Goal: Task Accomplishment & Management: Complete application form

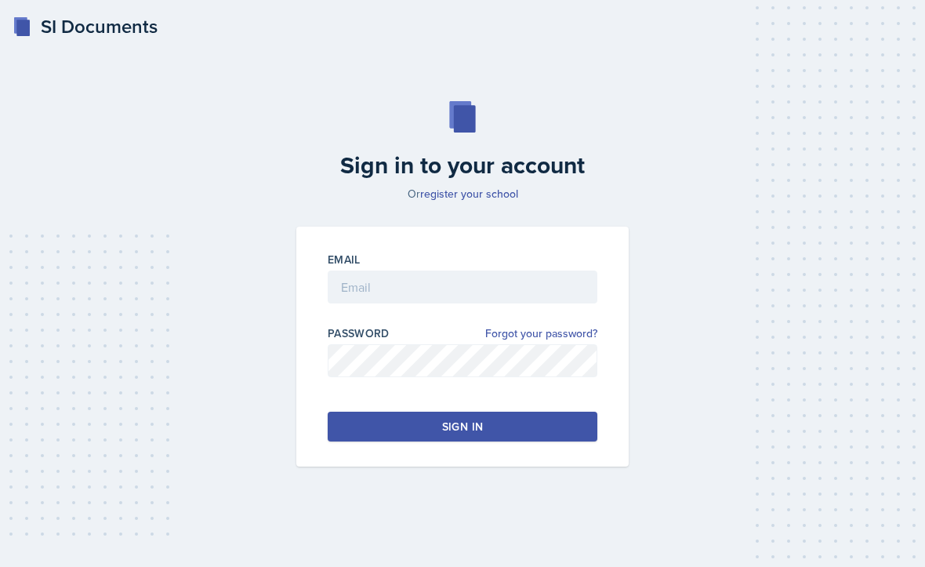
scroll to position [144, 0]
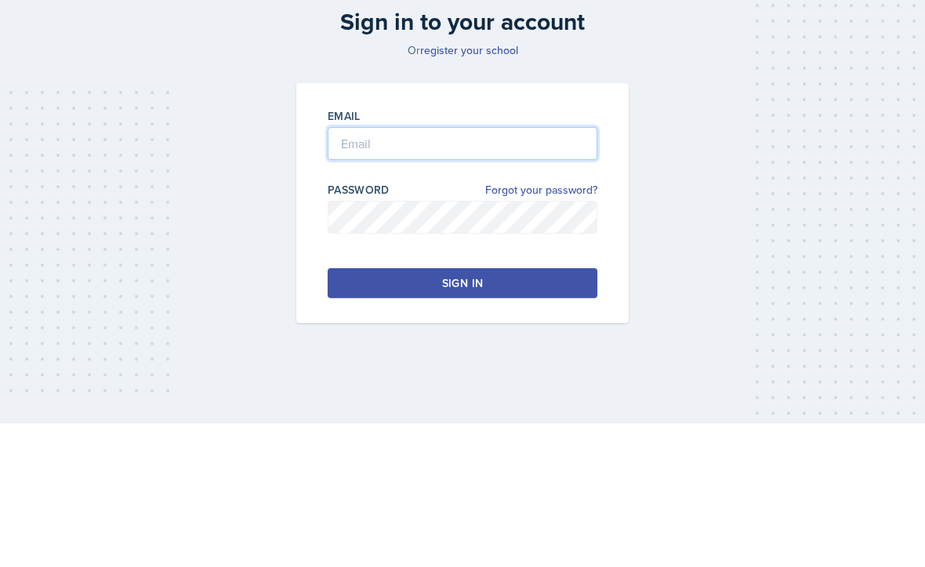
type input "[EMAIL_ADDRESS][DOMAIN_NAME]"
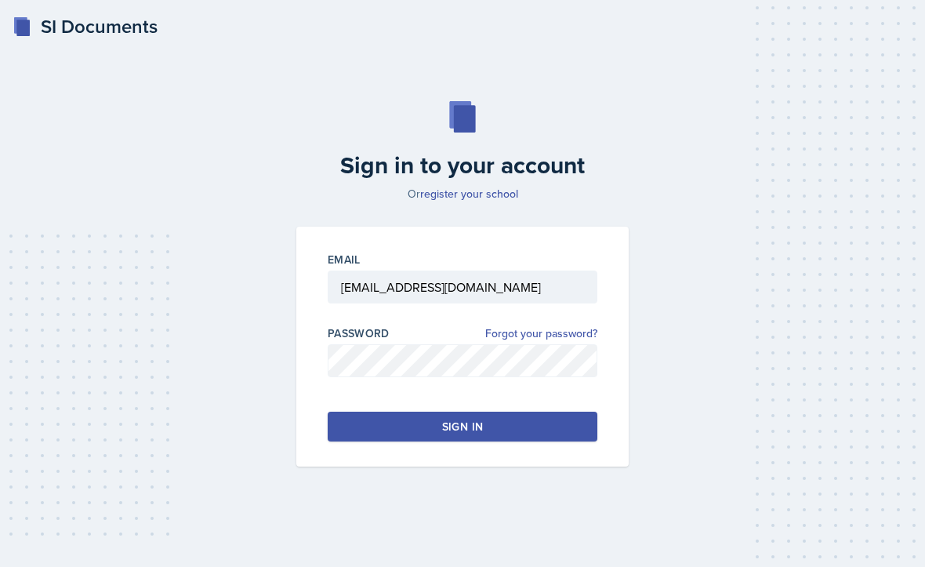
click at [560, 412] on button "Sign in" at bounding box center [463, 427] width 270 height 30
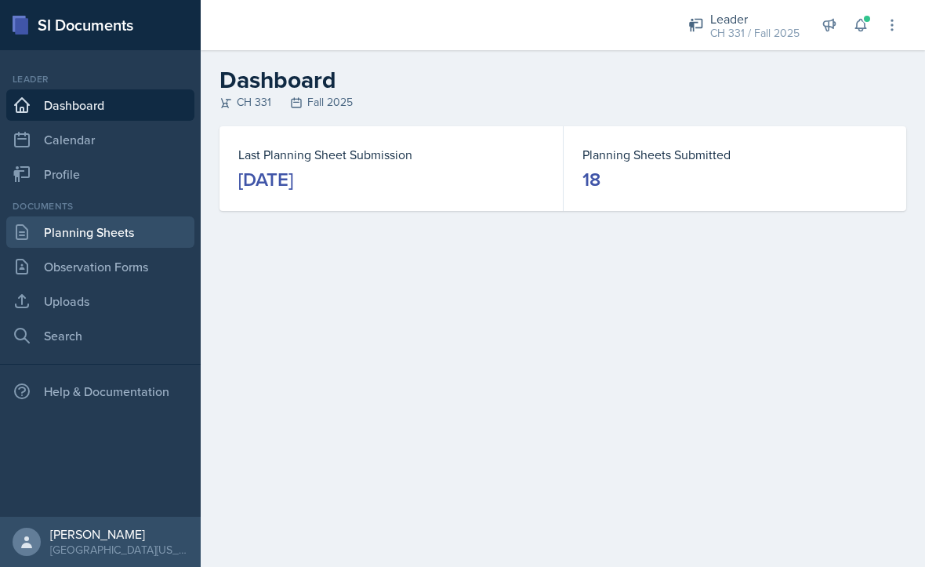
click at [54, 241] on link "Planning Sheets" at bounding box center [100, 231] width 188 height 31
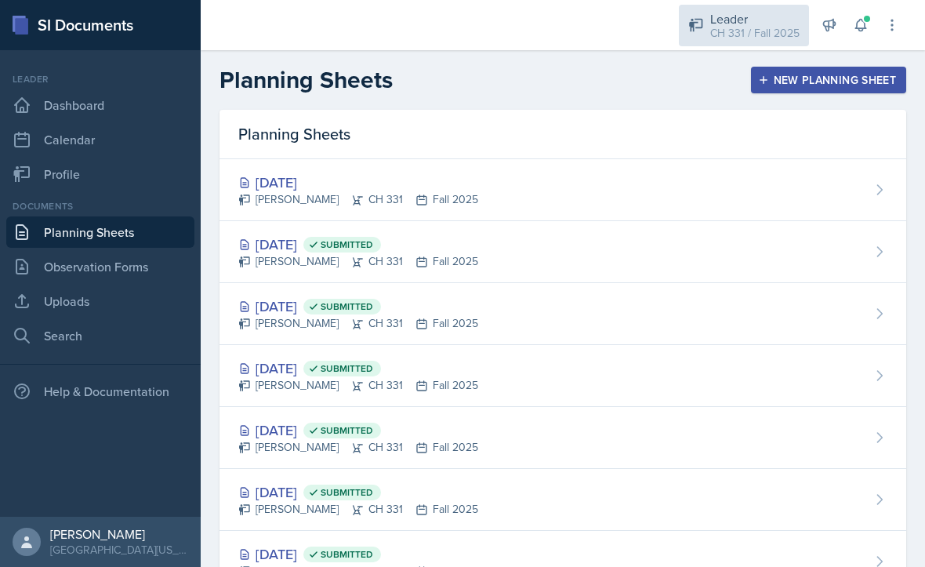
click at [757, 34] on div "CH 331 / Fall 2025" at bounding box center [754, 33] width 89 height 16
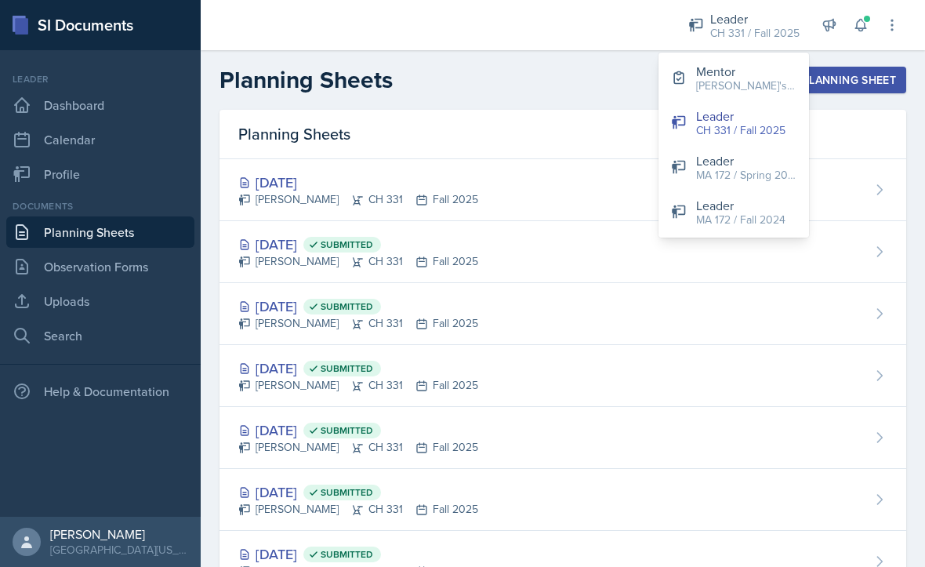
click at [732, 73] on div "Mentor" at bounding box center [746, 71] width 100 height 19
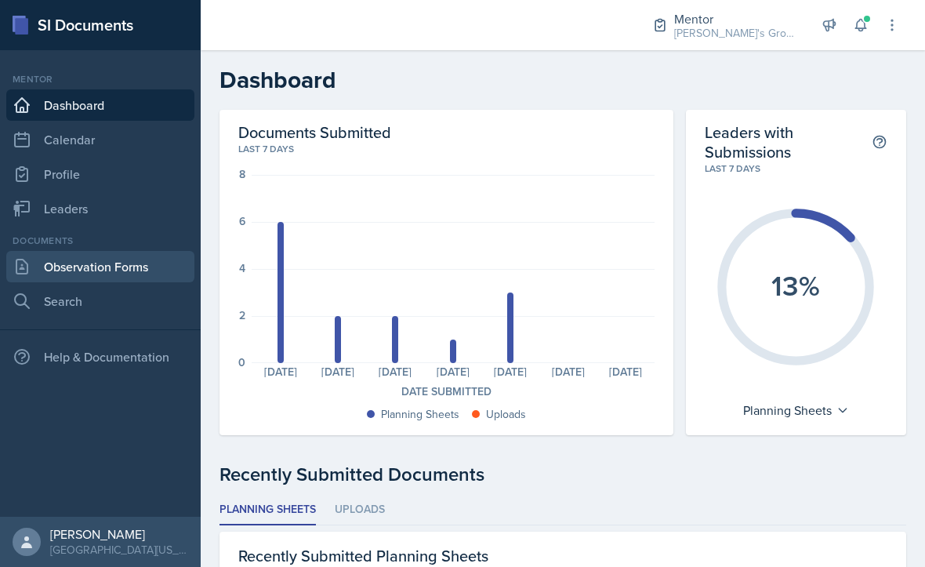
click at [133, 273] on link "Observation Forms" at bounding box center [100, 266] width 188 height 31
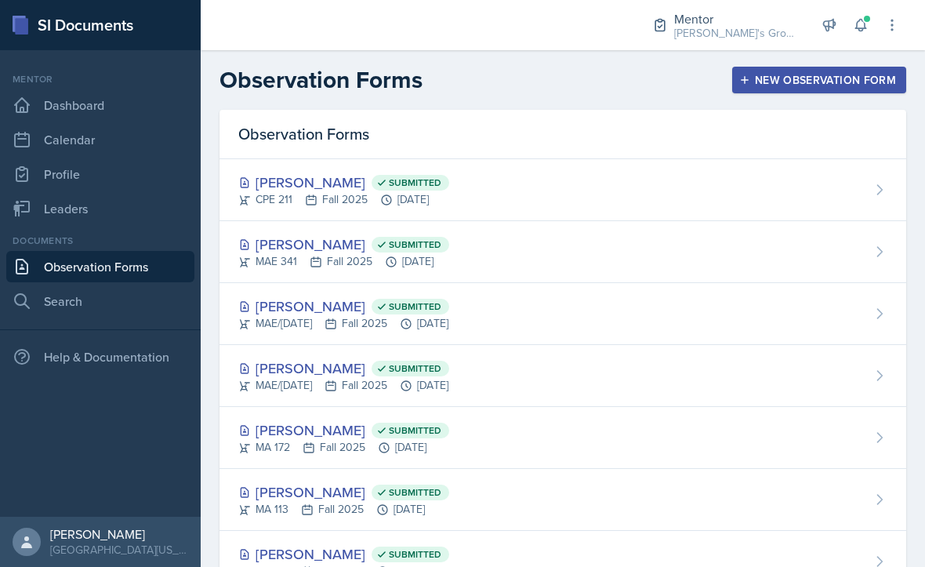
click at [747, 92] on button "New Observation Form" at bounding box center [819, 80] width 174 height 27
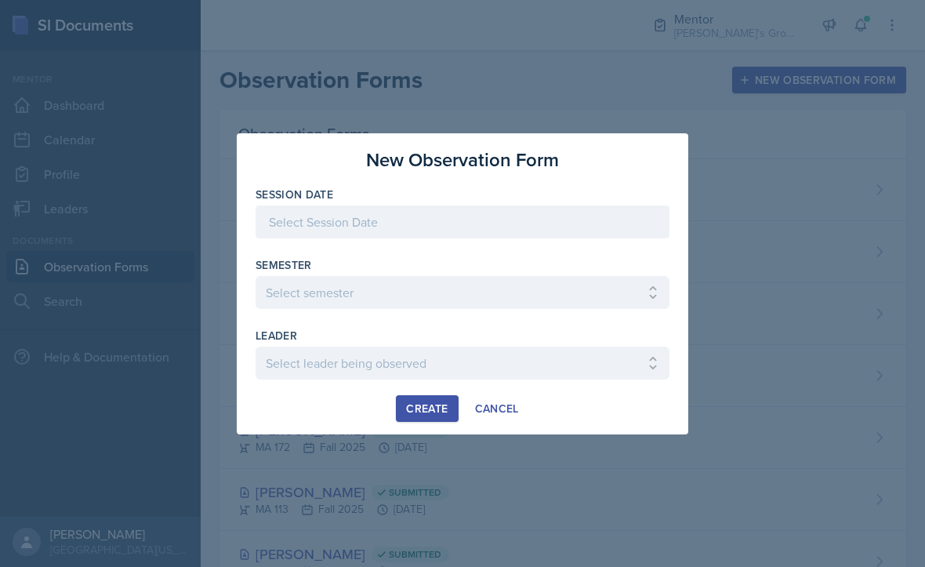
click at [487, 215] on div at bounding box center [463, 221] width 414 height 33
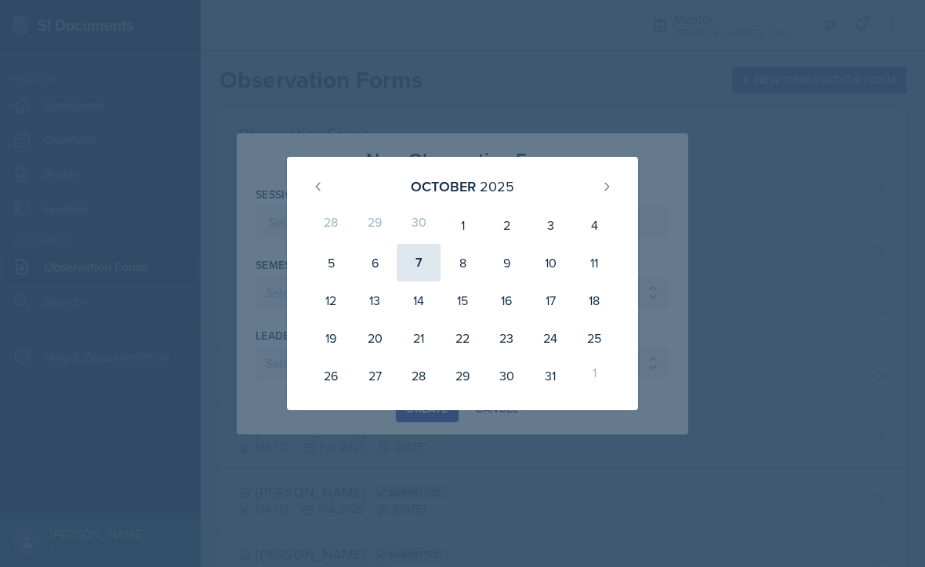
click at [425, 256] on div "7" at bounding box center [419, 263] width 44 height 38
type input "[DATE]"
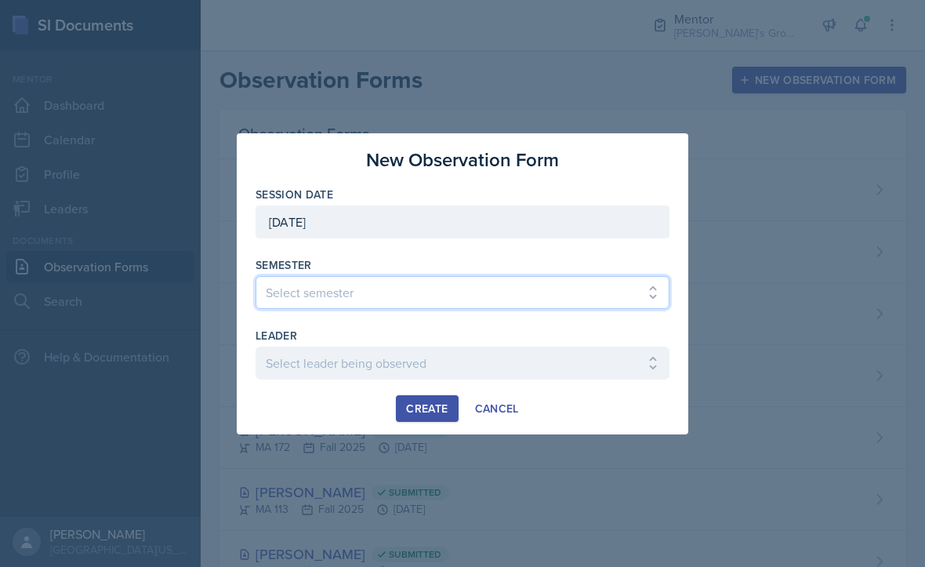
select select "19fb88f7-c89b-4031-b5a0-458fd49807a1"
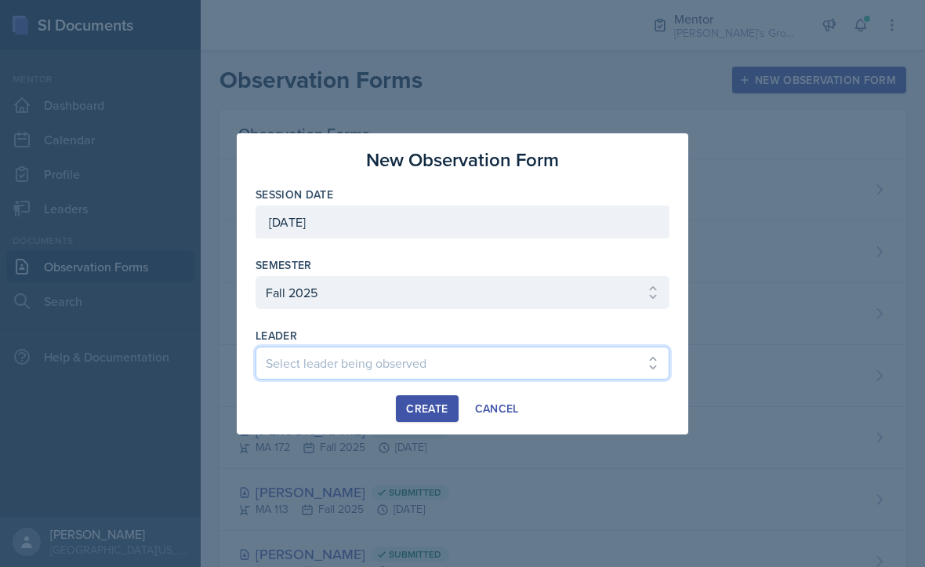
select select "37d346d4-9170-4b94-850b-135fad1c9bb9"
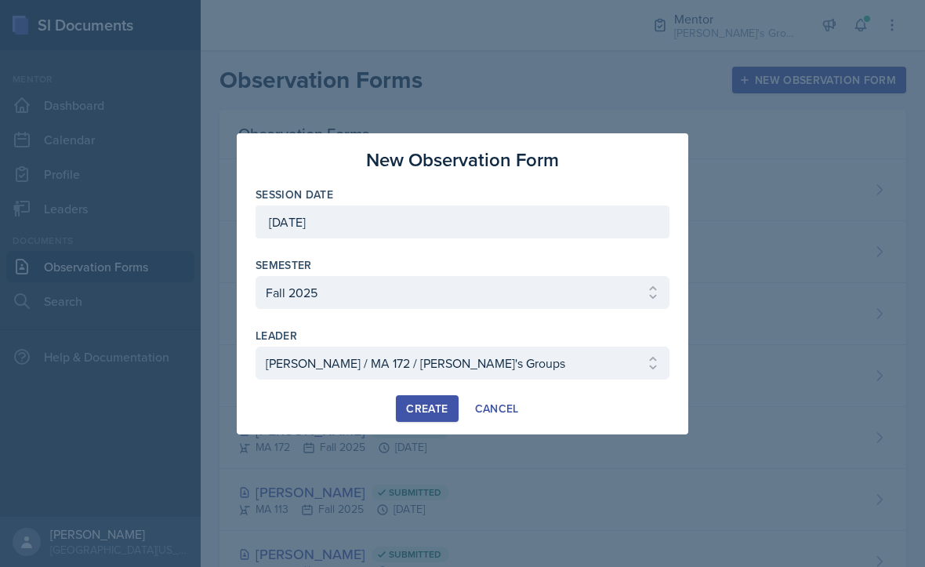
click at [436, 402] on div "Create" at bounding box center [427, 408] width 42 height 13
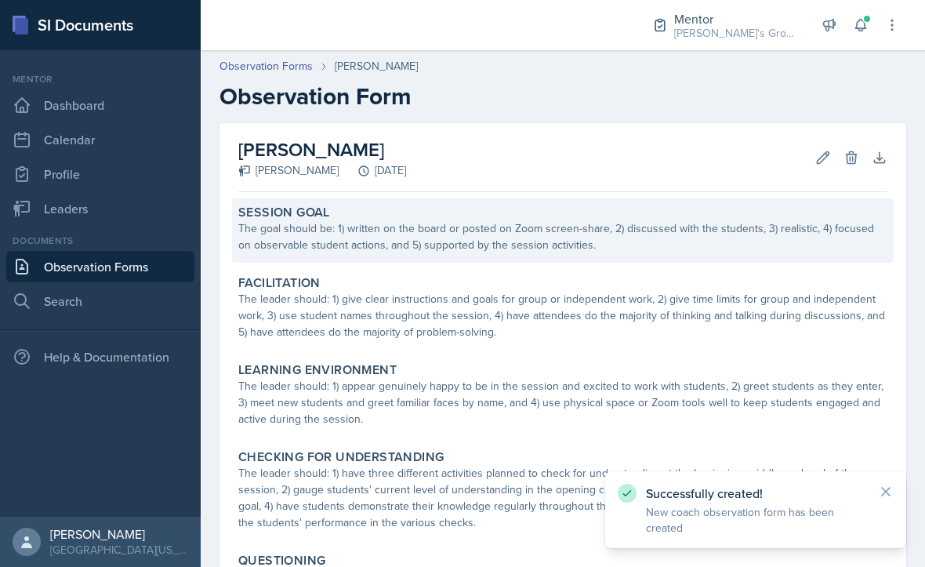
click at [410, 234] on div "The goal should be: 1) written on the board or posted on Zoom screen-share, 2) …" at bounding box center [562, 236] width 649 height 33
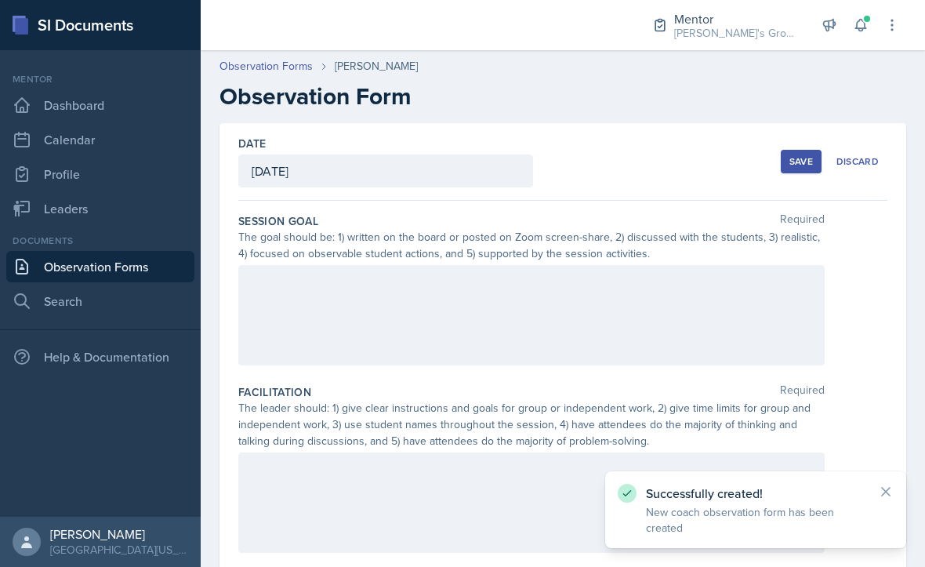
click at [409, 311] on div at bounding box center [531, 315] width 587 height 100
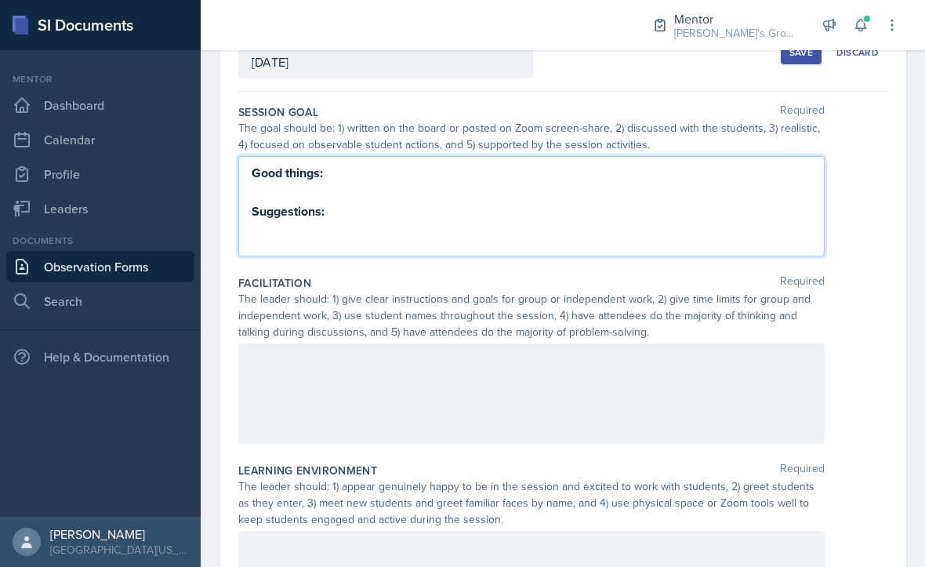
scroll to position [114, 0]
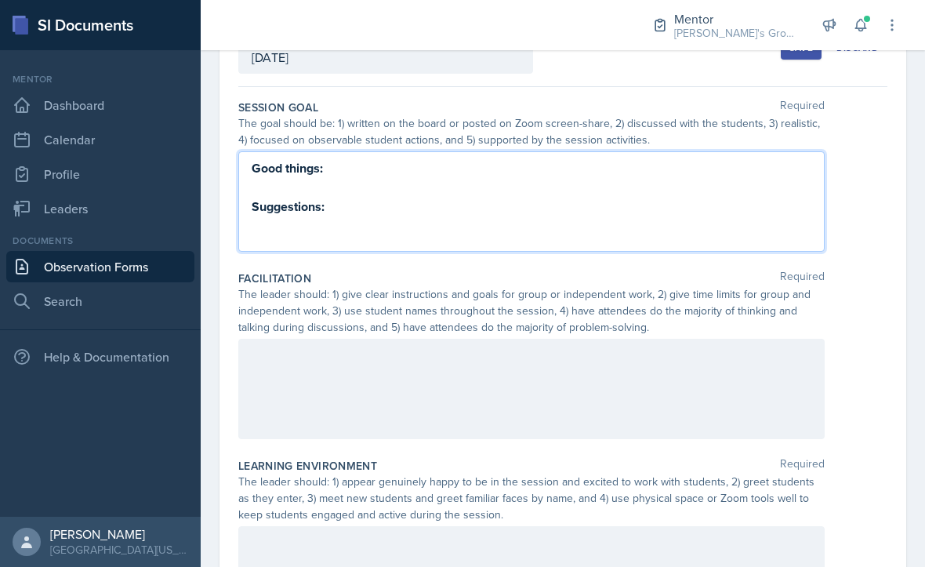
click at [676, 392] on div at bounding box center [531, 389] width 587 height 100
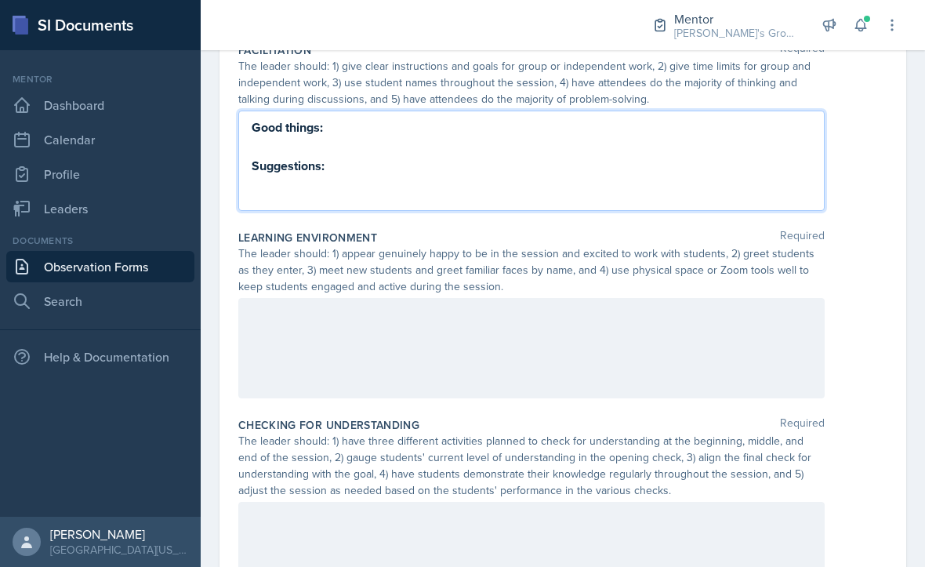
scroll to position [342, 0]
click at [696, 347] on div at bounding box center [531, 348] width 587 height 100
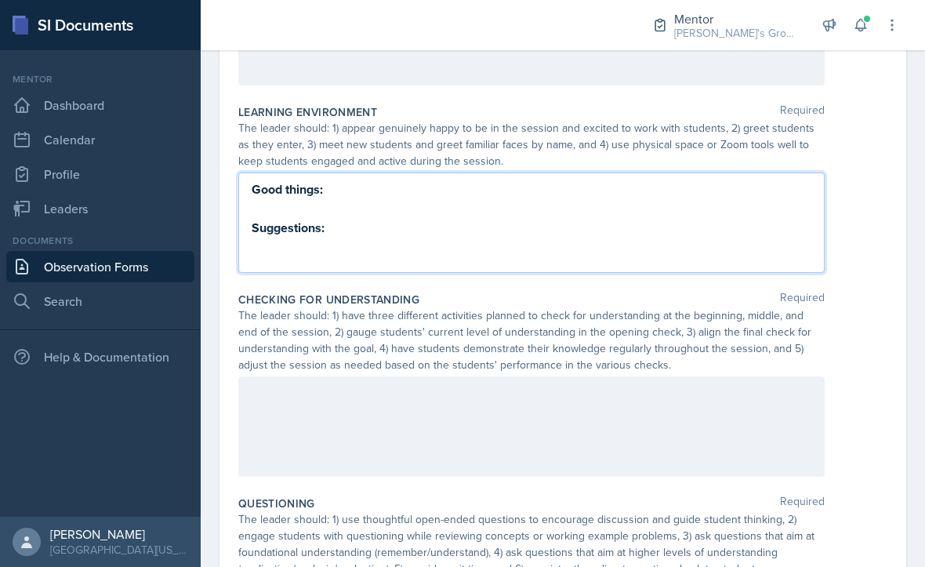
scroll to position [478, 0]
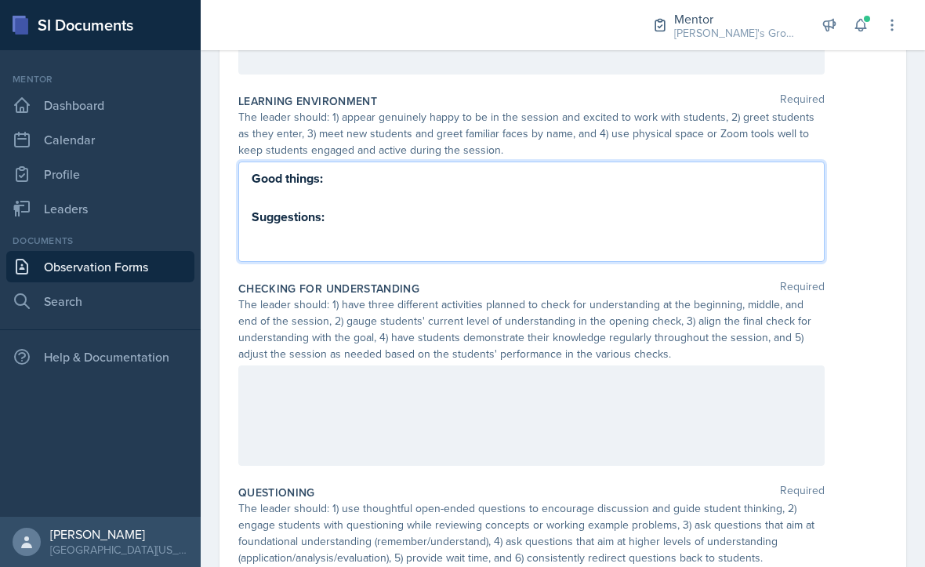
click at [699, 415] on div at bounding box center [531, 415] width 587 height 100
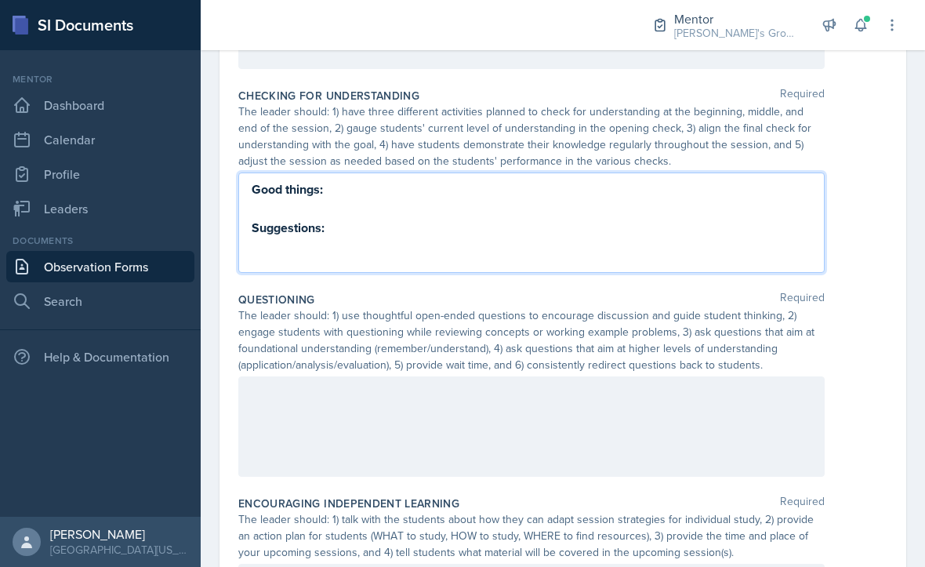
scroll to position [679, 0]
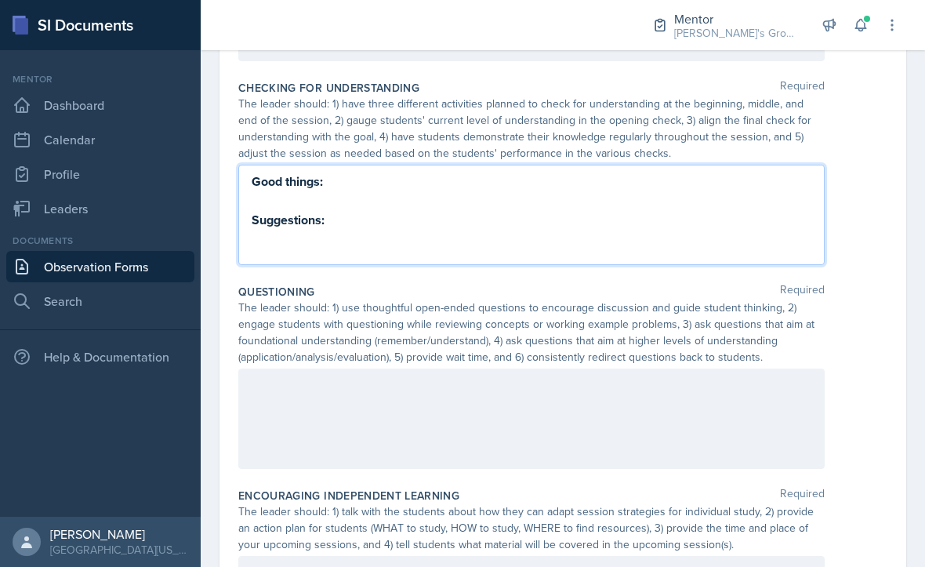
click at [687, 424] on div at bounding box center [531, 419] width 587 height 100
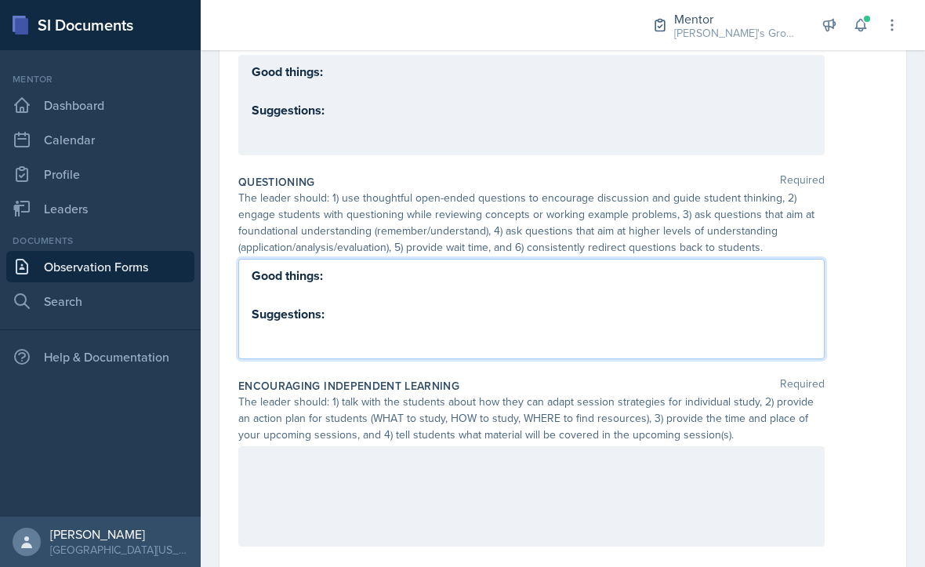
scroll to position [42, 0]
click at [522, 307] on div "Good things: Suggestions:" at bounding box center [531, 309] width 587 height 100
click at [642, 446] on div at bounding box center [531, 496] width 587 height 100
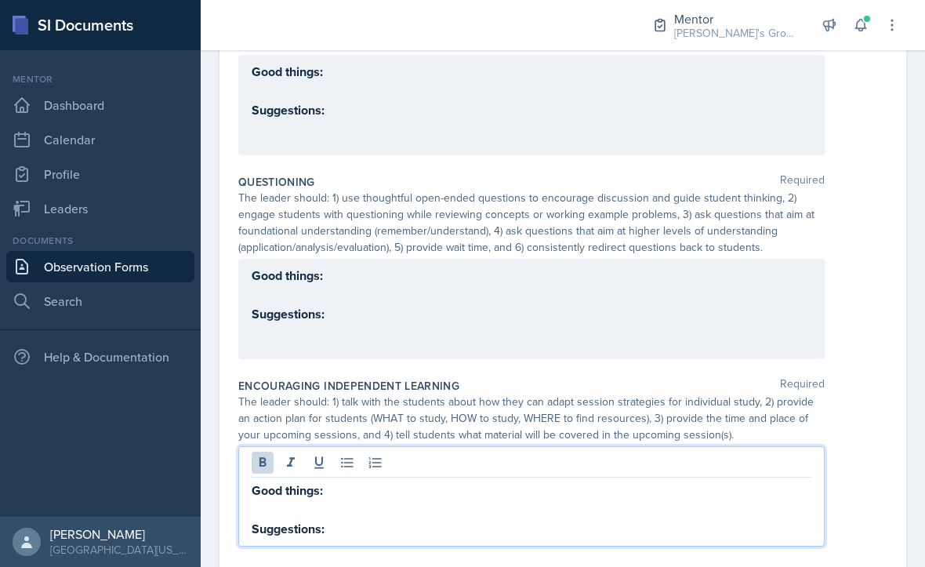
click at [851, 394] on div "The leader should: 1) talk with the students about how they can adapt session s…" at bounding box center [562, 418] width 649 height 49
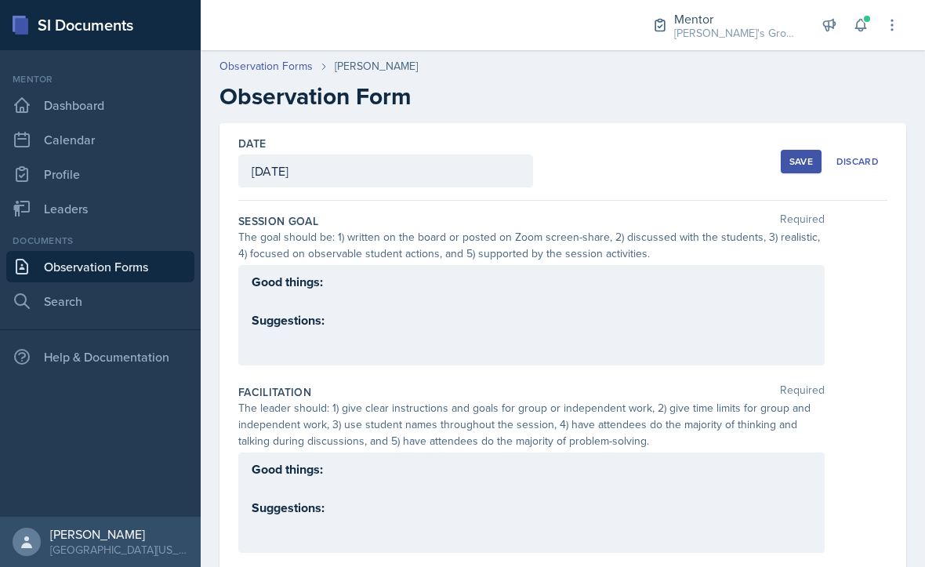
scroll to position [0, 0]
click at [650, 278] on div "Good things: Suggestions:" at bounding box center [532, 301] width 560 height 58
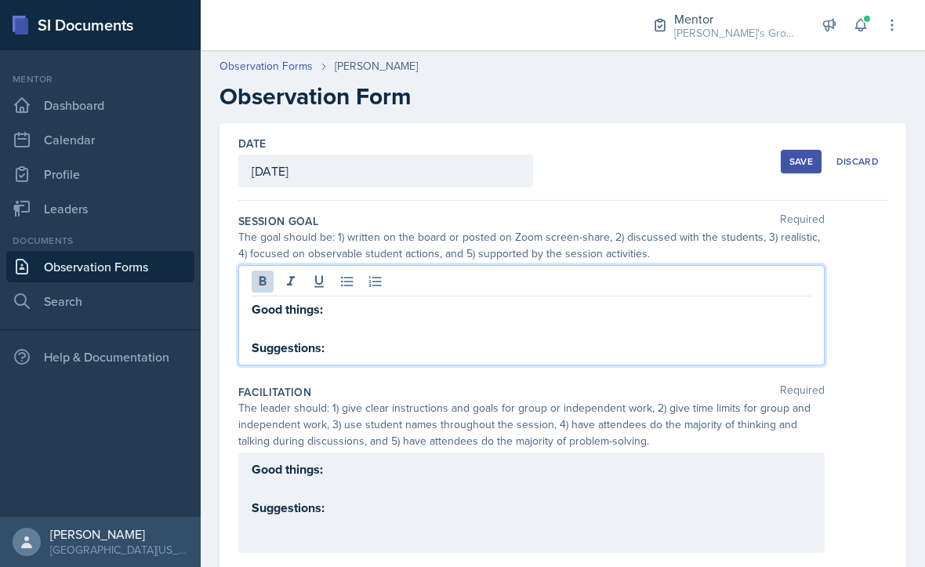
click at [634, 300] on p "Good things:" at bounding box center [532, 310] width 560 height 20
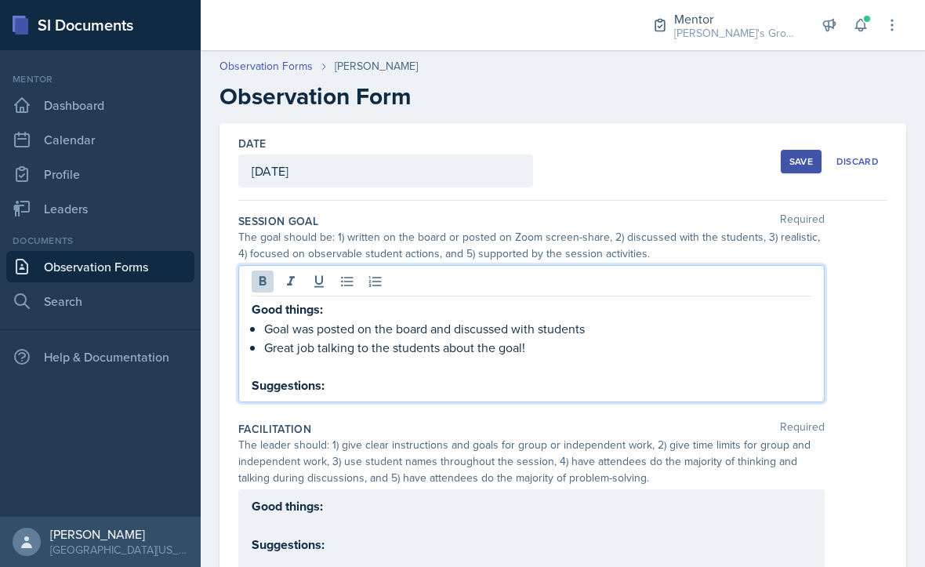
click at [326, 376] on p "Suggestions:" at bounding box center [532, 386] width 560 height 20
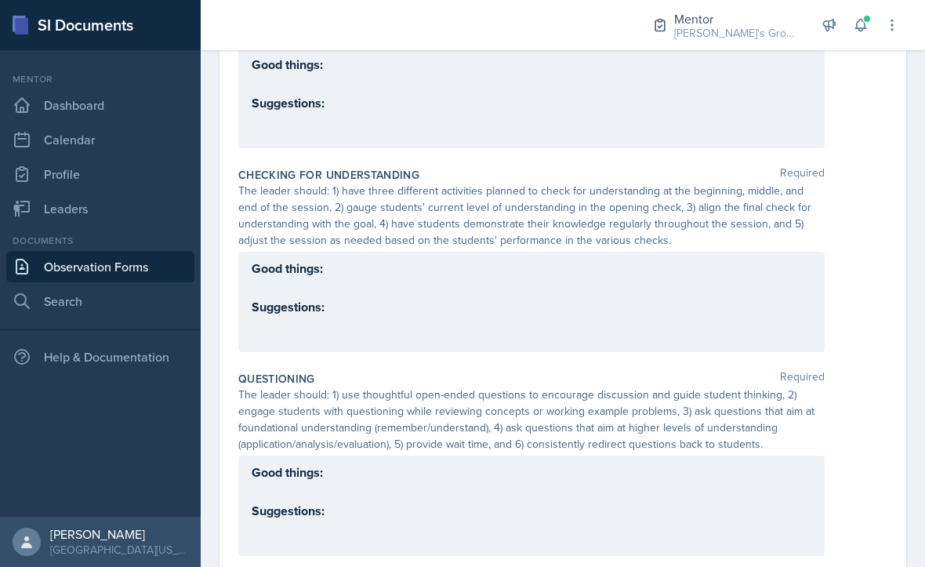
scroll to position [587, 0]
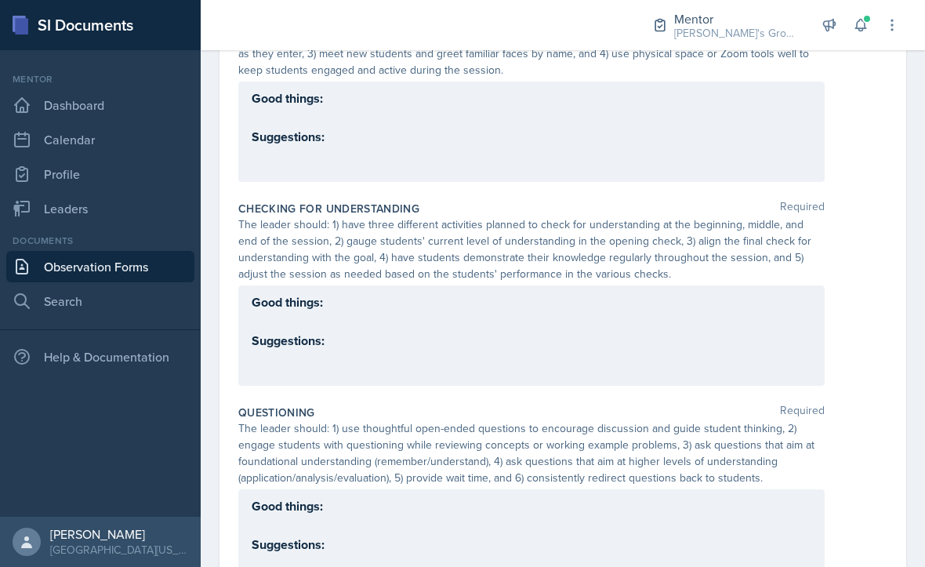
click at [644, 285] on div "Good things: Suggestions:" at bounding box center [531, 335] width 587 height 100
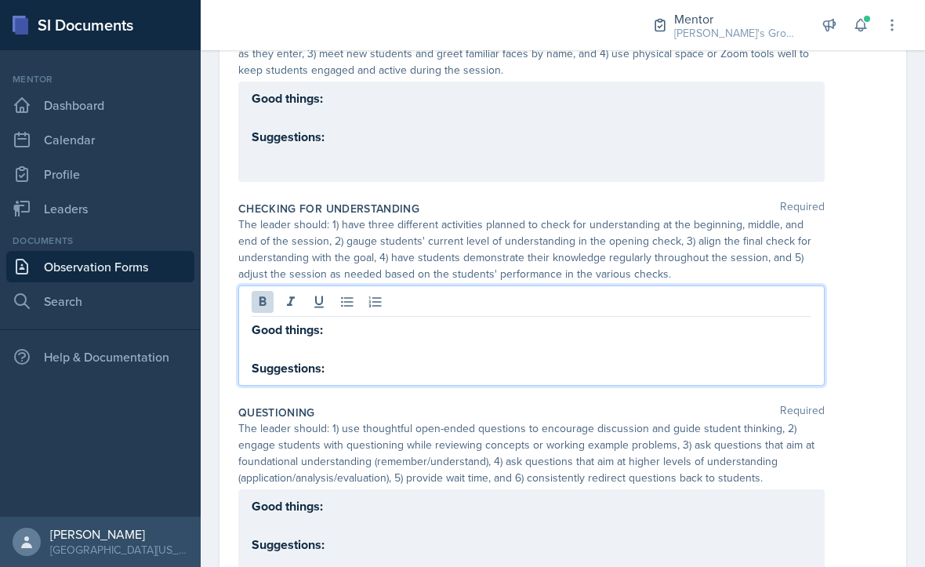
click at [252, 321] on strong "Good things:" at bounding box center [287, 330] width 71 height 18
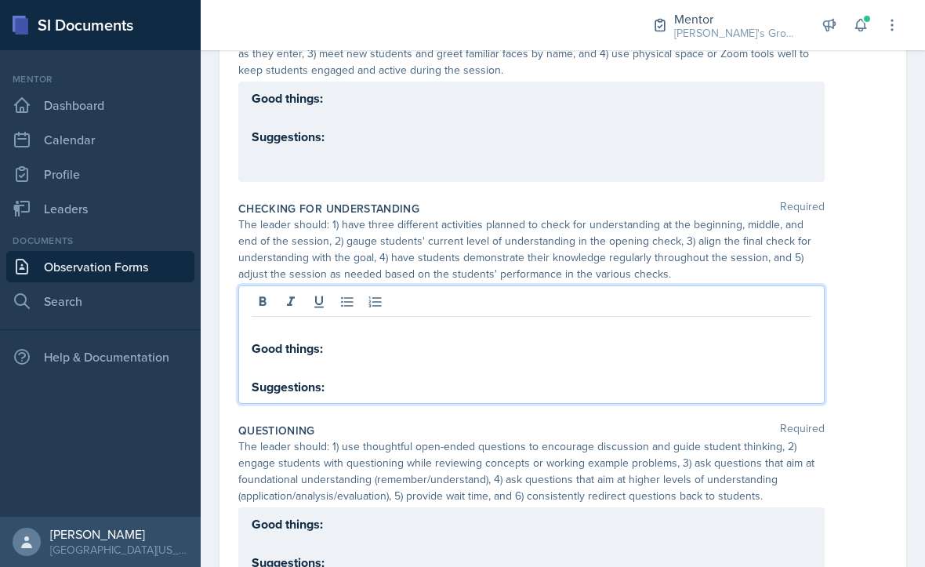
click at [257, 320] on p at bounding box center [532, 329] width 560 height 19
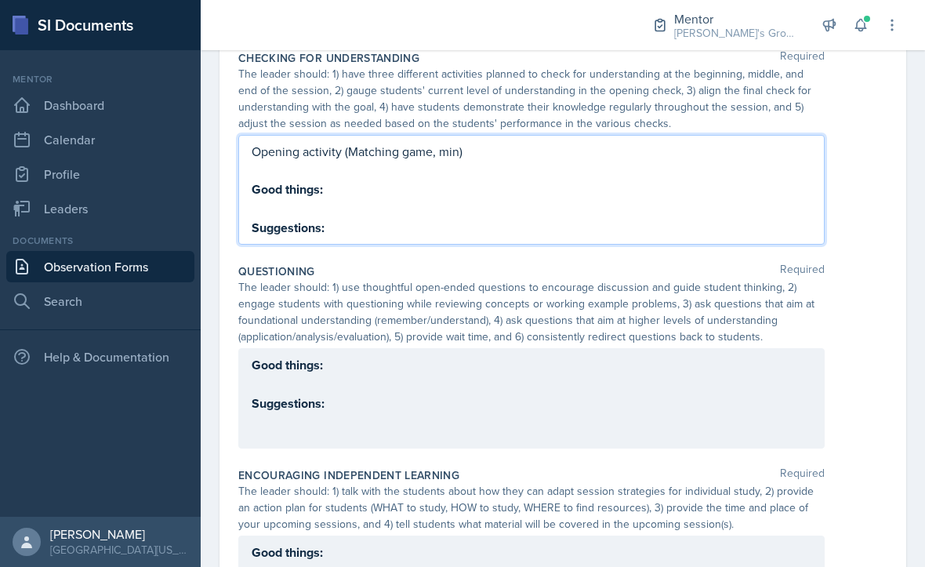
scroll to position [771, 0]
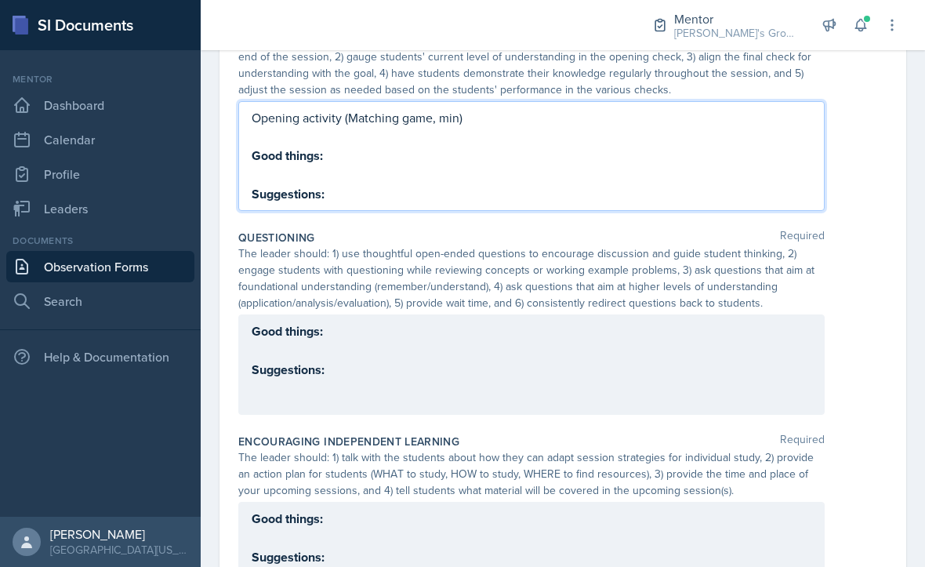
click at [707, 314] on div "Good things: Suggestions:" at bounding box center [531, 364] width 587 height 100
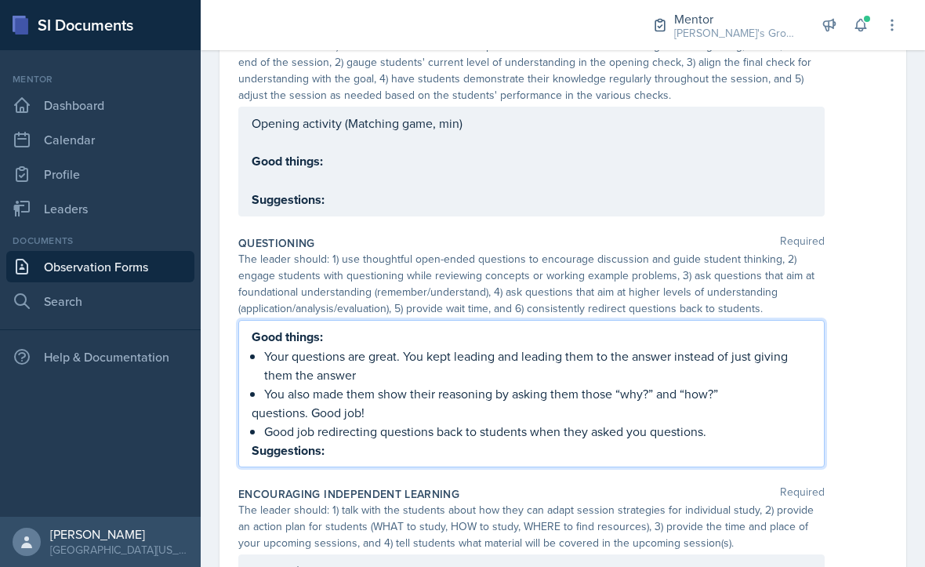
scroll to position [765, 0]
click at [443, 107] on div "Opening activity (Matching game, min) Good things: Suggestions:" at bounding box center [531, 162] width 587 height 110
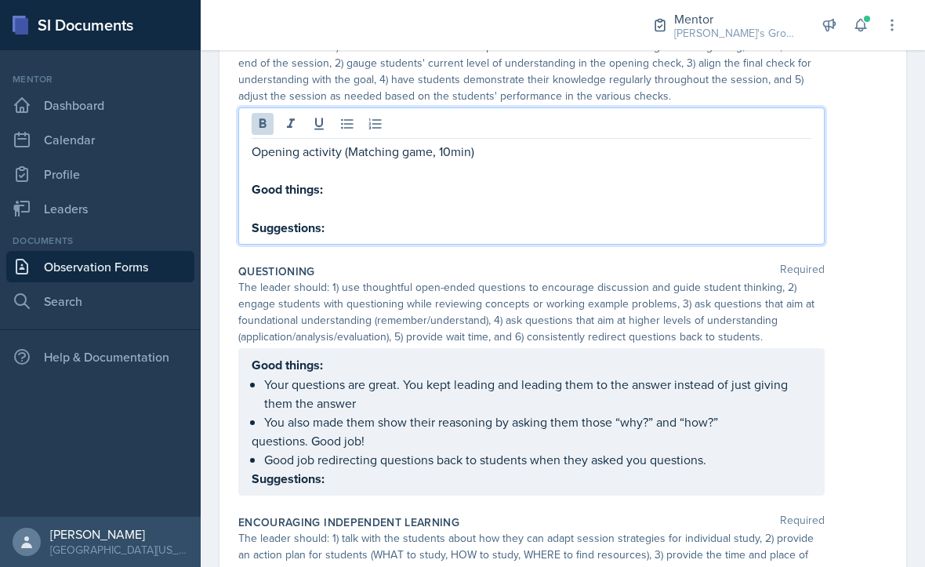
click at [667, 218] on p "Suggestions:" at bounding box center [532, 228] width 560 height 20
click at [612, 113] on div at bounding box center [532, 126] width 560 height 26
click at [581, 142] on p "Opening activity (Matching game, 10min)" at bounding box center [532, 151] width 560 height 19
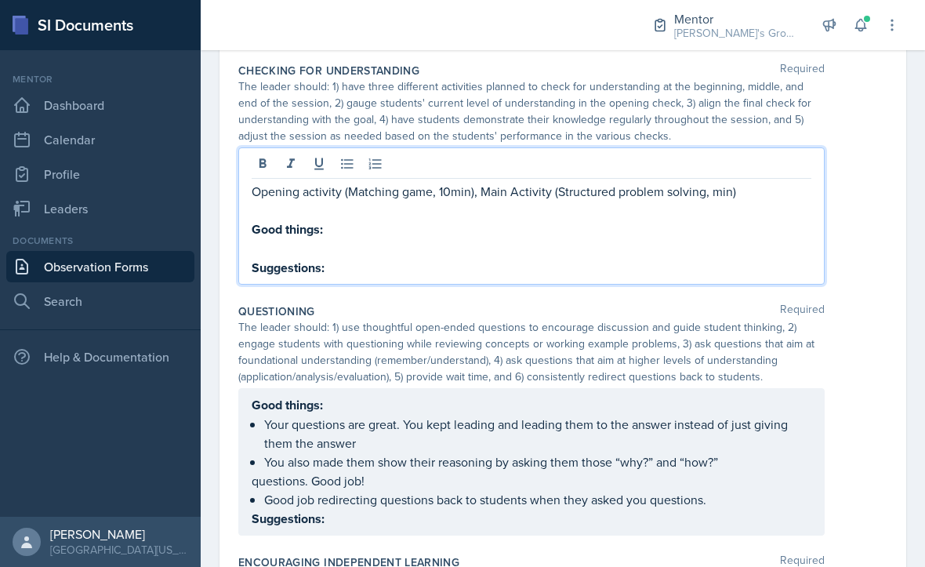
scroll to position [687, 0]
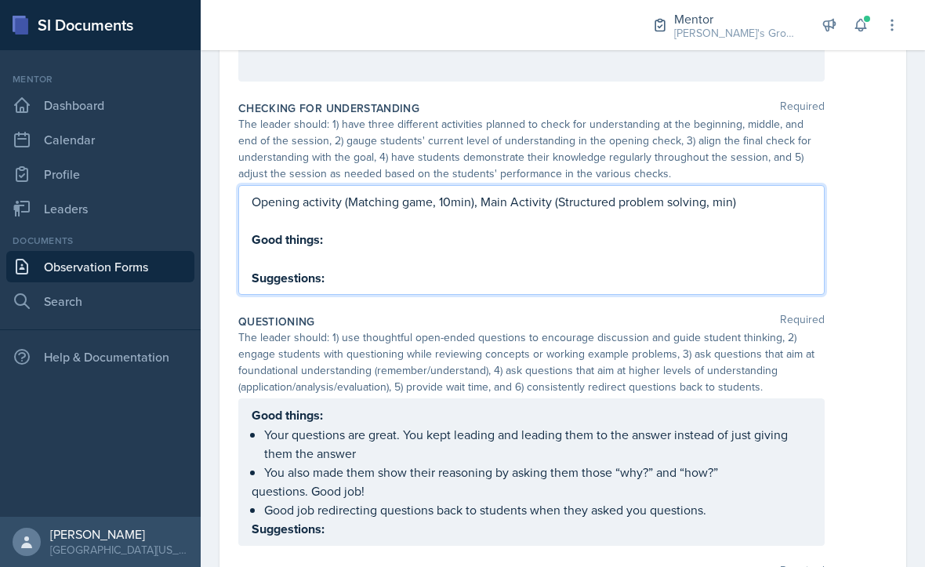
click at [565, 249] on p at bounding box center [532, 258] width 560 height 19
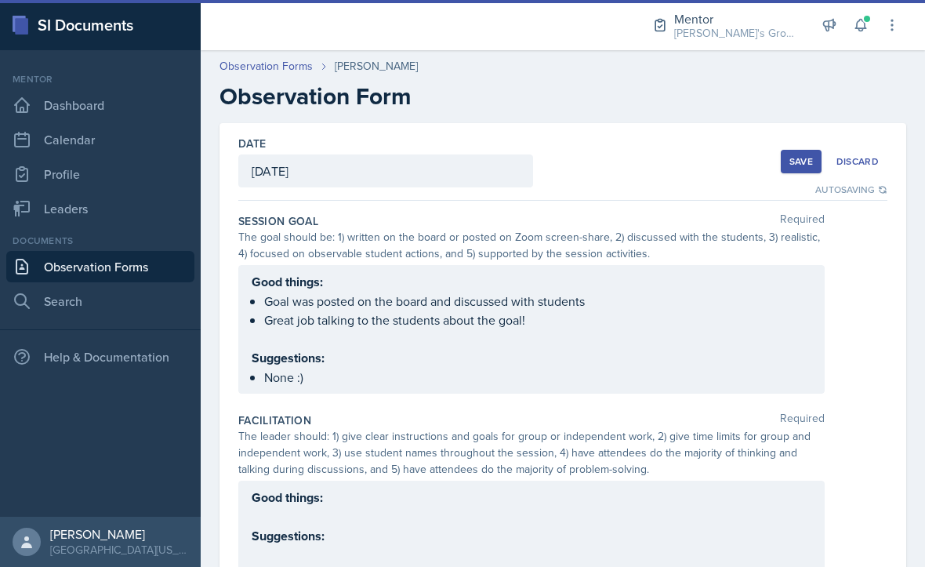
scroll to position [0, 0]
click at [719, 292] on ul "Goal was posted on the board and discussed with students Great job talking to t…" at bounding box center [537, 311] width 547 height 38
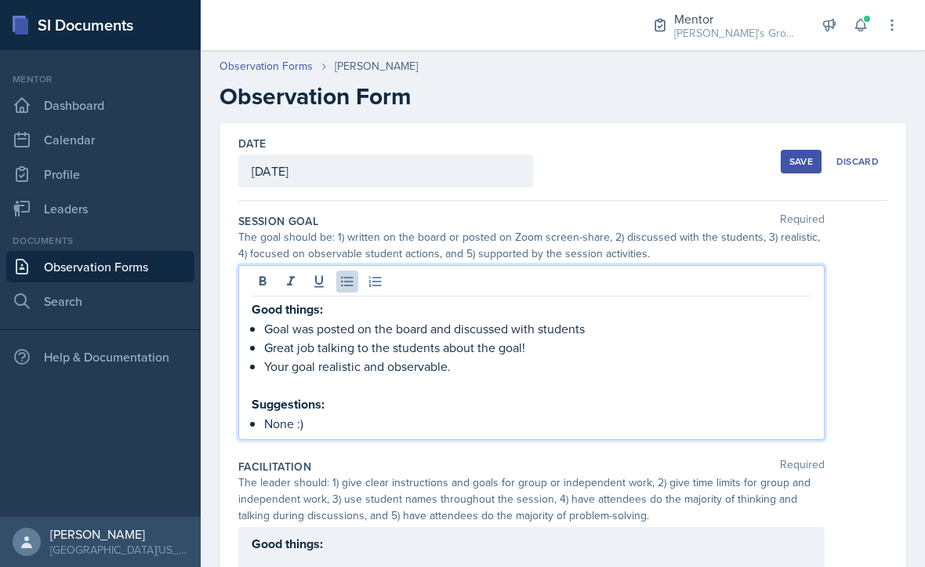
click at [646, 414] on p "None :)" at bounding box center [537, 423] width 547 height 19
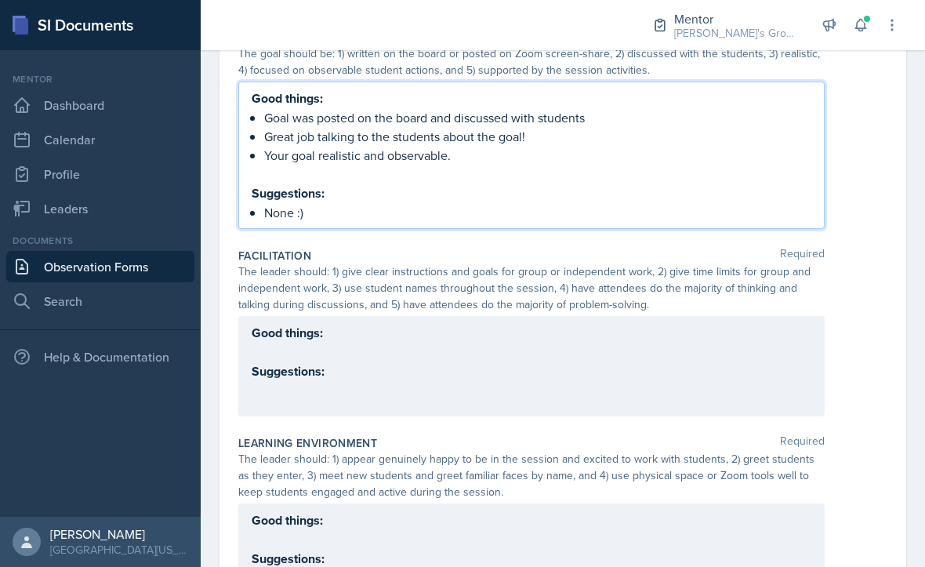
scroll to position [181, 0]
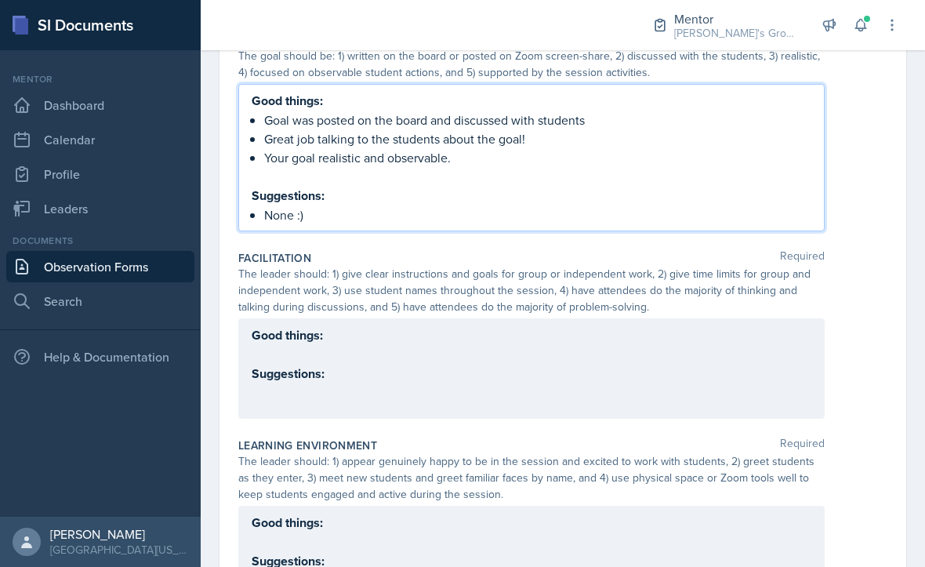
click at [714, 332] on div "Good things: Suggestions:" at bounding box center [532, 354] width 560 height 58
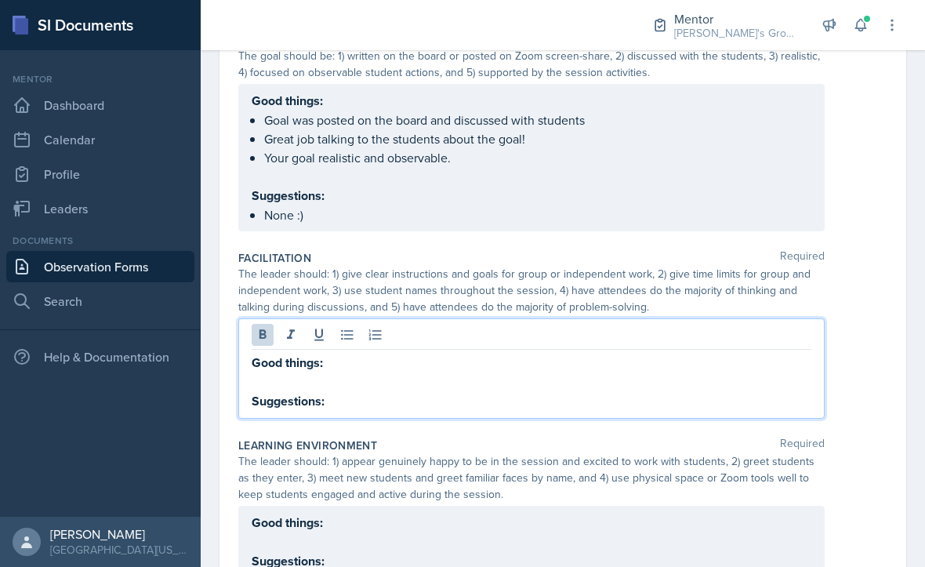
click at [361, 353] on p "Good things:" at bounding box center [532, 363] width 560 height 20
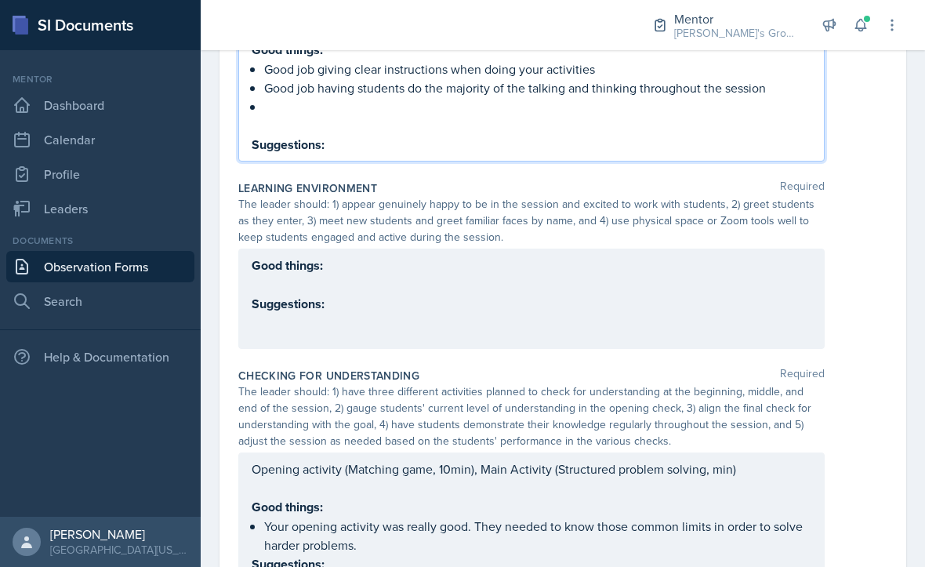
scroll to position [468, 0]
click at [721, 247] on div "Good things: Suggestions:" at bounding box center [531, 297] width 587 height 100
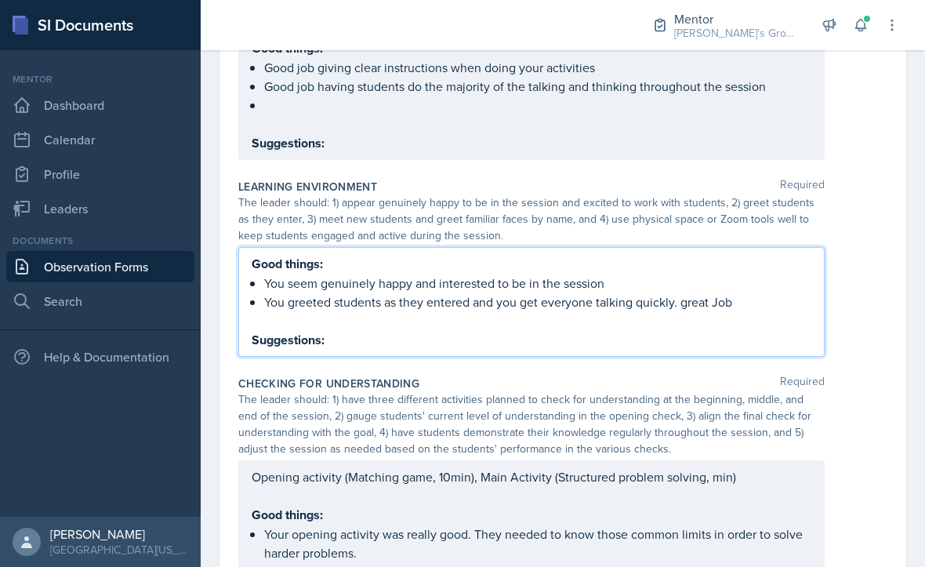
click at [697, 274] on p "You seem genuinely happy and interested to be in the session" at bounding box center [537, 283] width 547 height 19
click at [743, 292] on p "You greeted students as they entered and you get everyone talking quickly. grea…" at bounding box center [537, 301] width 547 height 19
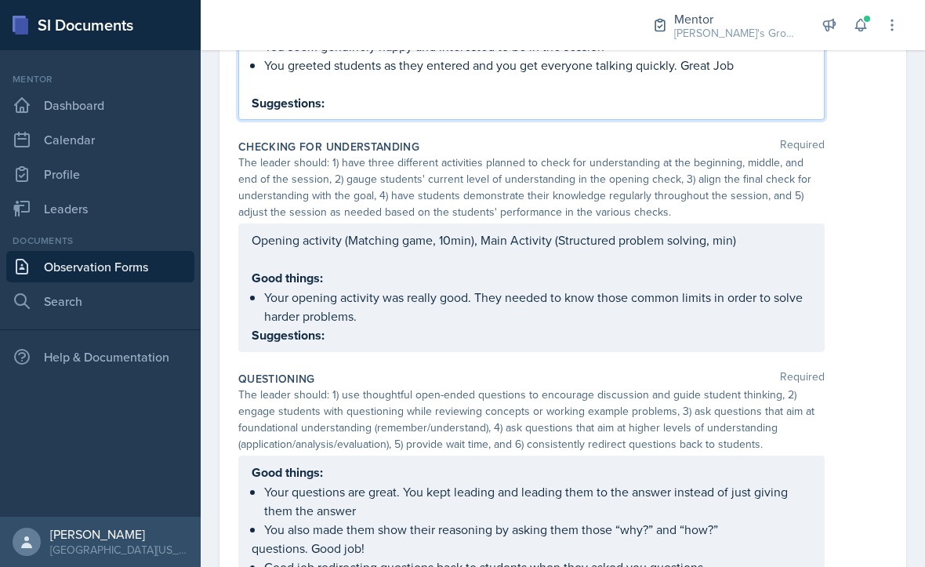
scroll to position [704, 0]
click at [735, 289] on p "Your opening activity was really good. They needed to know those common limits …" at bounding box center [537, 308] width 547 height 38
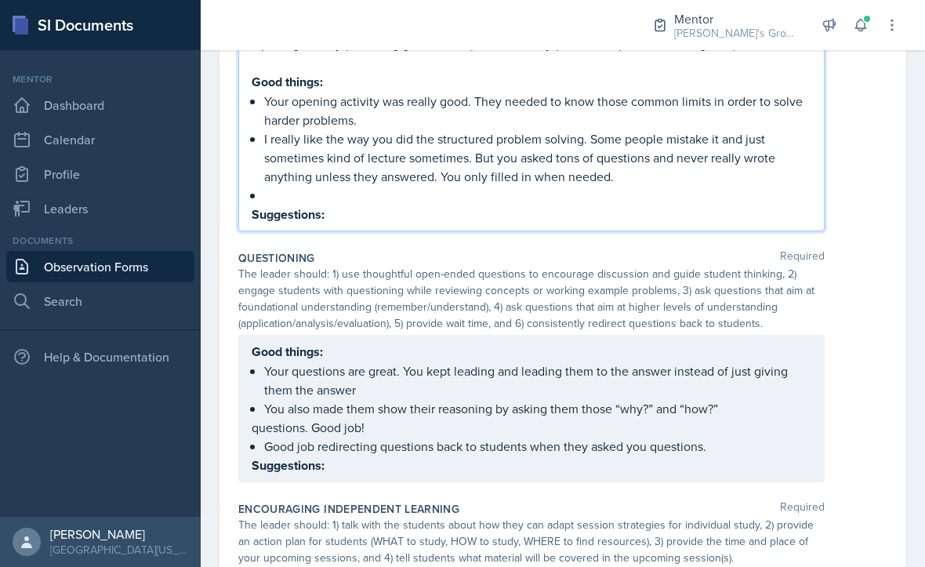
scroll to position [903, 0]
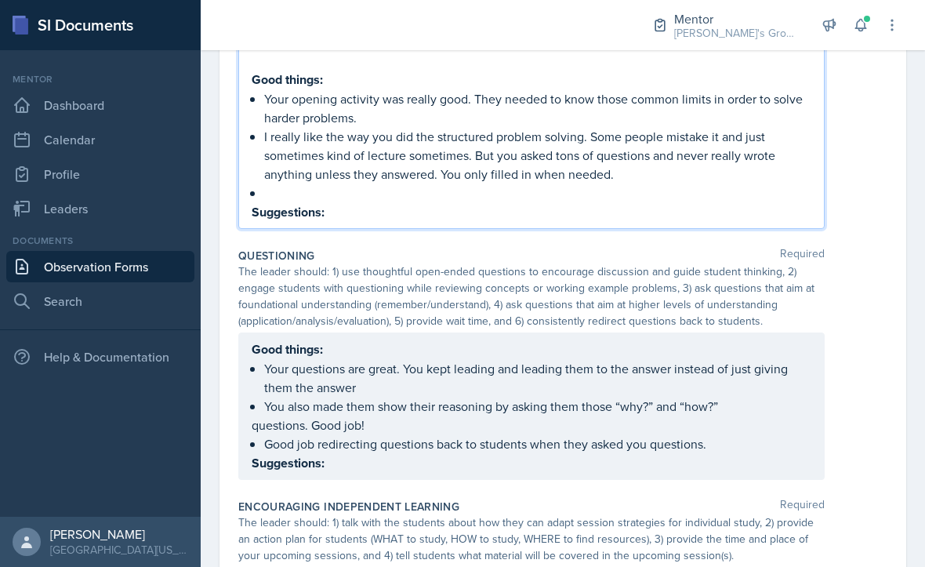
click at [743, 420] on div "Good things: Your questions are great. You kept leading and leading them to the…" at bounding box center [532, 406] width 560 height 133
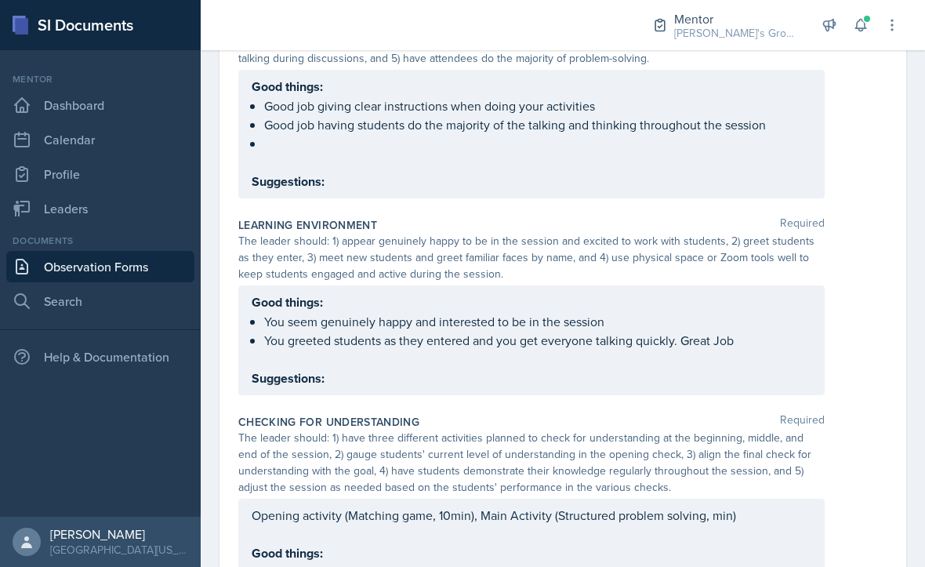
scroll to position [418, 0]
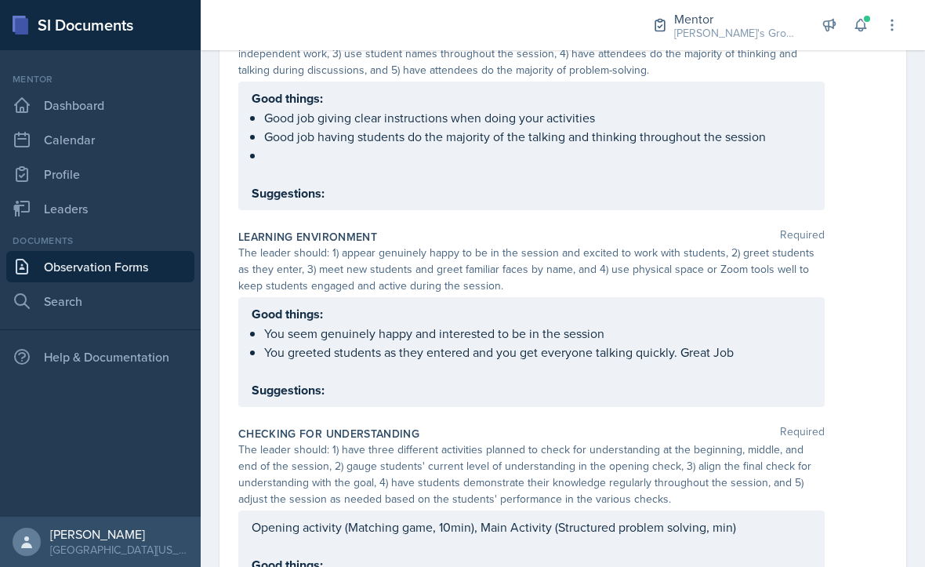
click at [753, 343] on div "Good things: You seem genuinely happy and interested to be in the session You g…" at bounding box center [532, 352] width 560 height 96
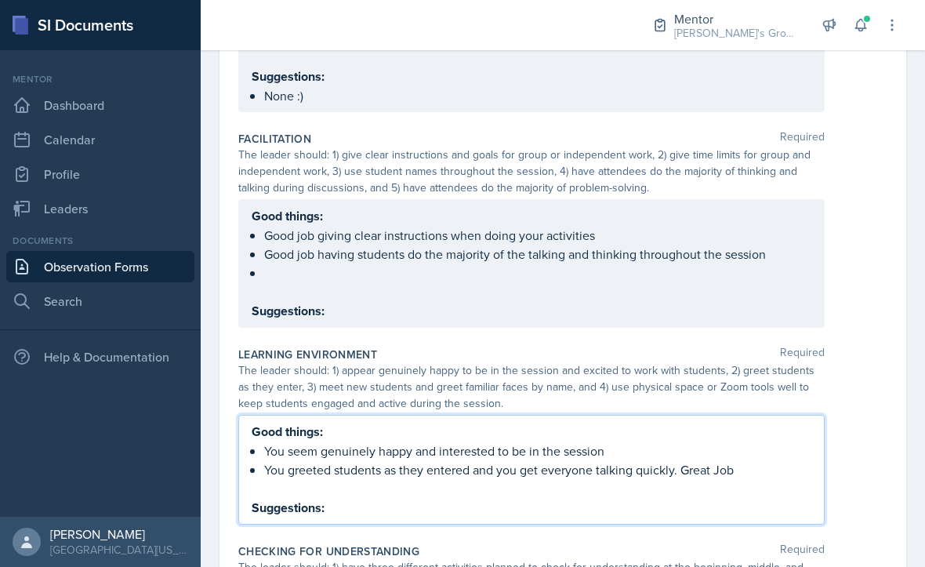
scroll to position [292, 0]
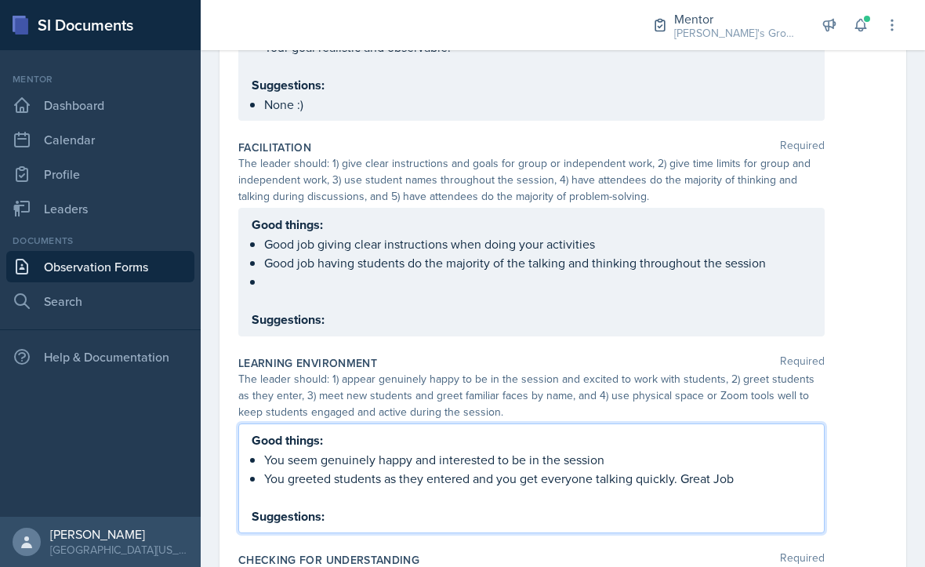
click at [742, 281] on div "Good things: Good job giving clear instructions when doing your activities Good…" at bounding box center [532, 272] width 560 height 114
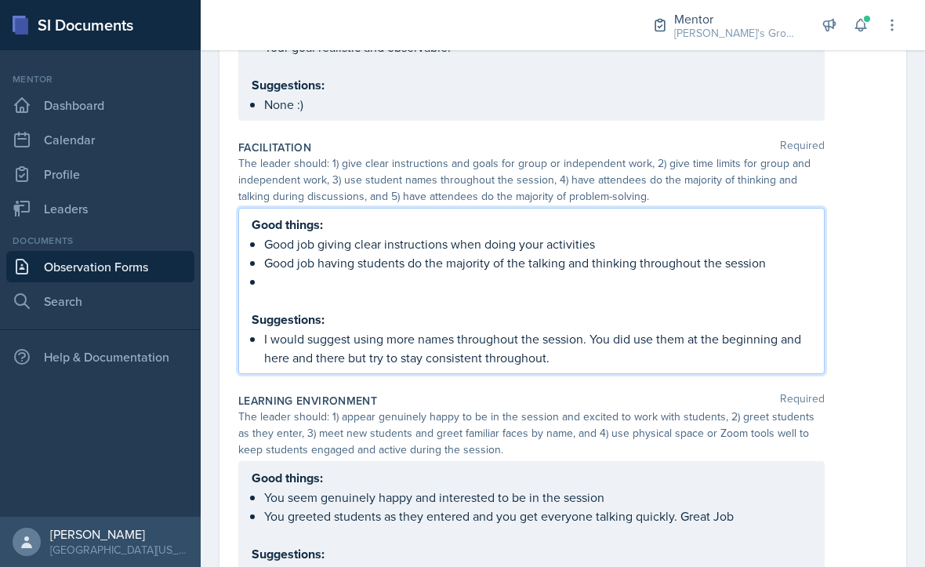
click at [845, 311] on div "Good things: Good job giving clear instructions when doing your activities Good…" at bounding box center [562, 291] width 649 height 166
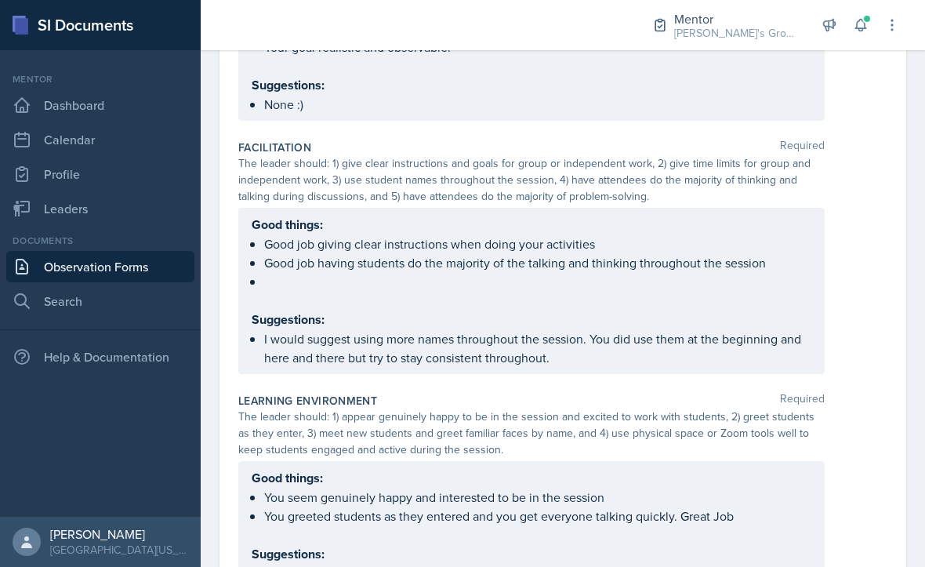
click at [734, 237] on ul "Good job giving clear instructions when doing your activities Good job having s…" at bounding box center [537, 262] width 547 height 56
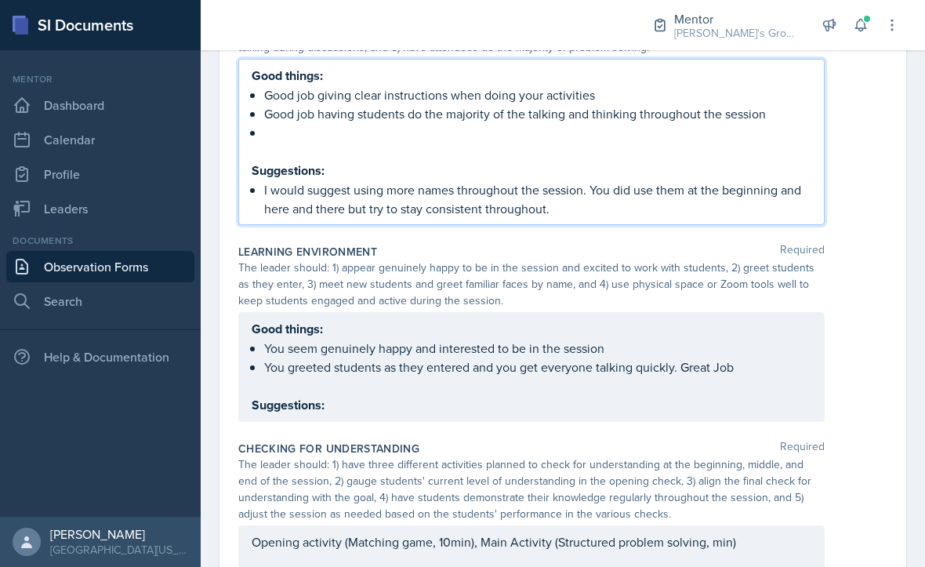
scroll to position [446, 0]
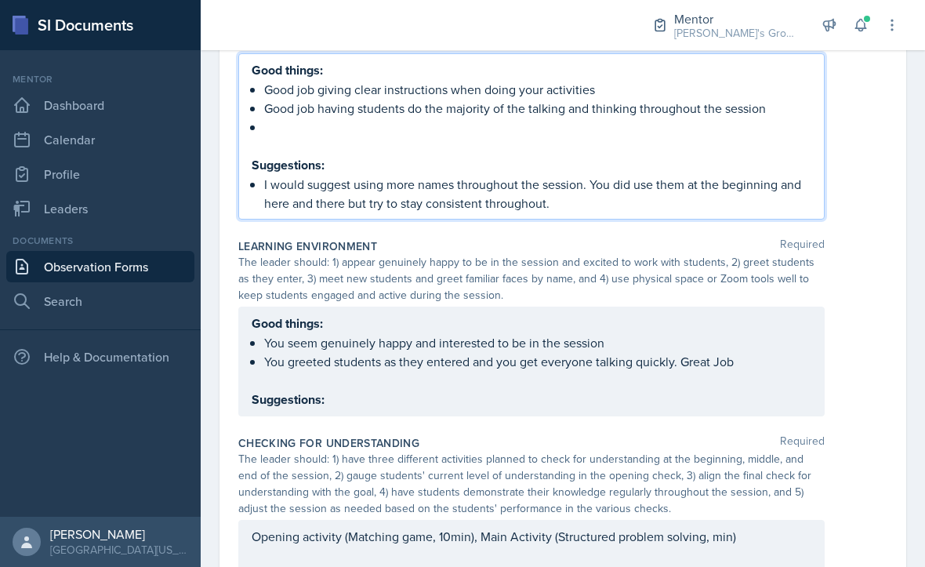
click at [686, 175] on p "I would suggest using more names throughout the session. You did use them at th…" at bounding box center [537, 194] width 547 height 38
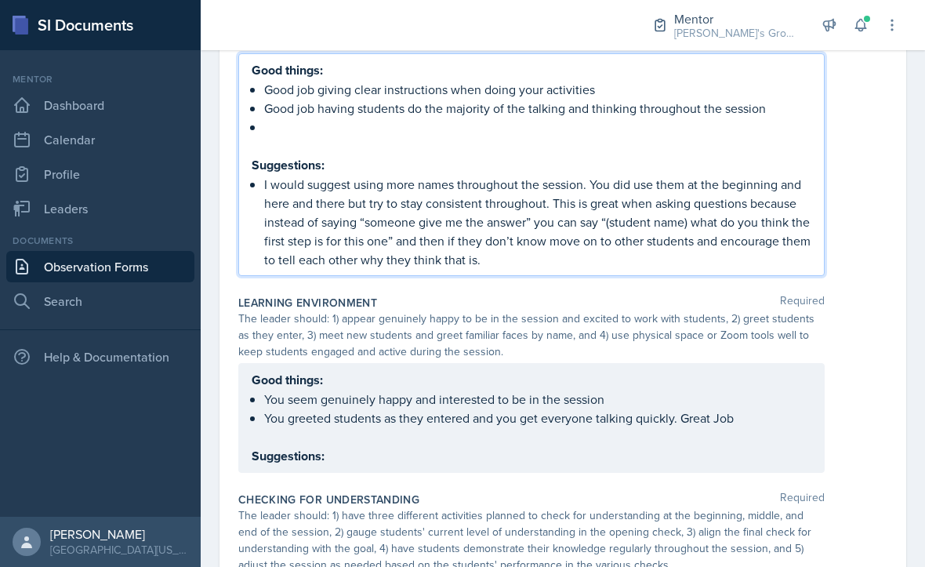
click at [866, 171] on div "Good things: Good job giving clear instructions when doing your activities Good…" at bounding box center [562, 164] width 649 height 223
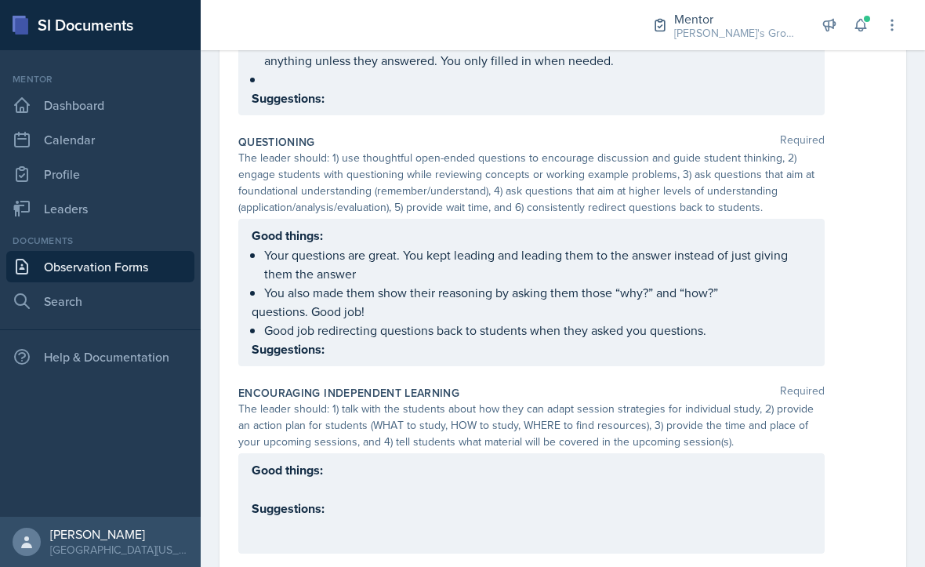
scroll to position [1110, 0]
click at [736, 283] on div "Good things: Your questions are great. You kept leading and leading them to the…" at bounding box center [532, 293] width 560 height 133
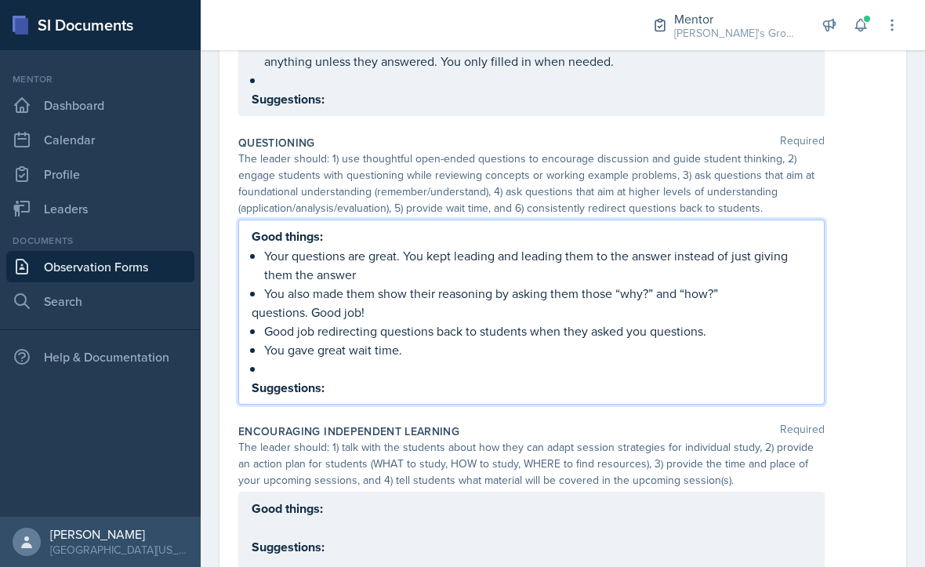
click at [298, 423] on label "Encouraging Independent Learning" at bounding box center [348, 431] width 221 height 16
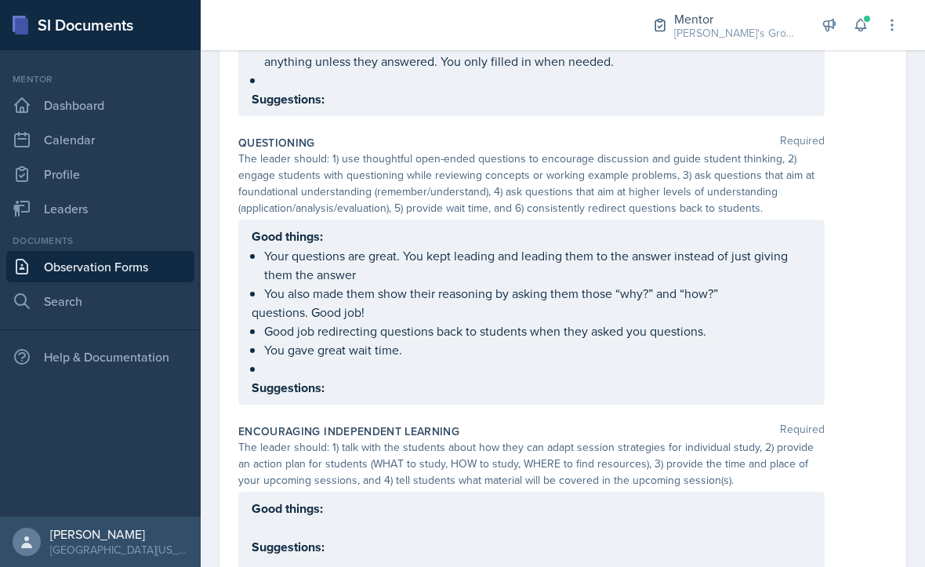
click at [331, 345] on div "Good things: Your questions are great. You kept leading and leading them to the…" at bounding box center [532, 312] width 560 height 171
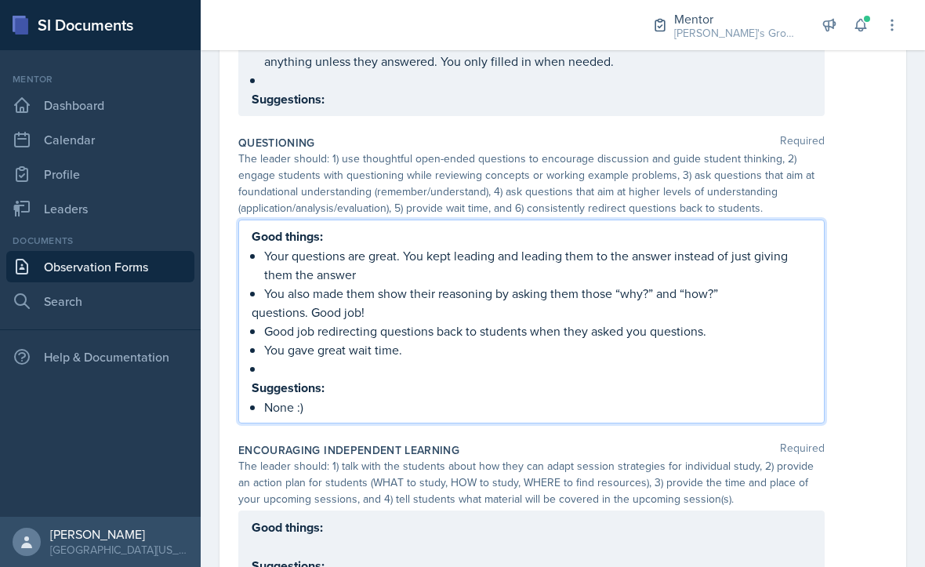
click at [826, 442] on div "Encouraging Independent Learning Required" at bounding box center [562, 450] width 649 height 16
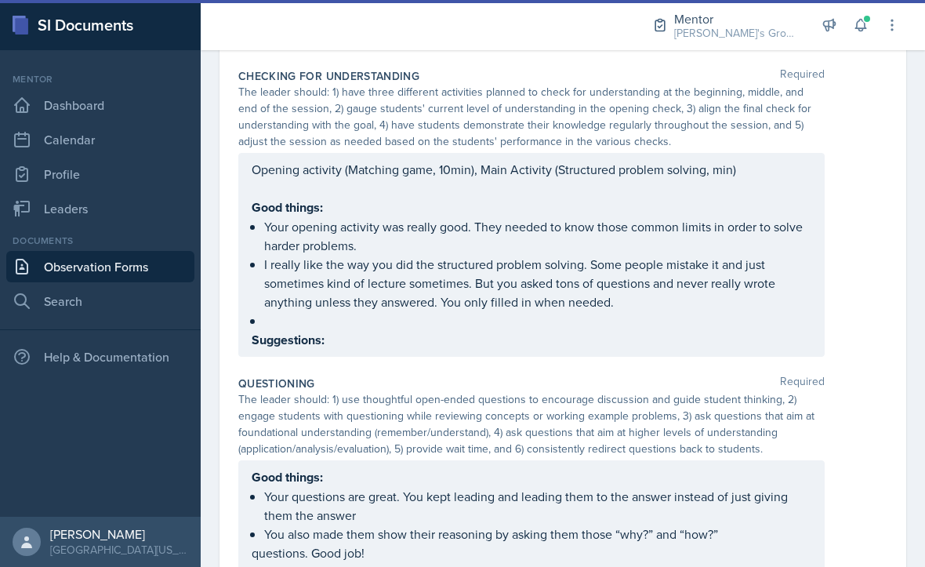
scroll to position [774, 0]
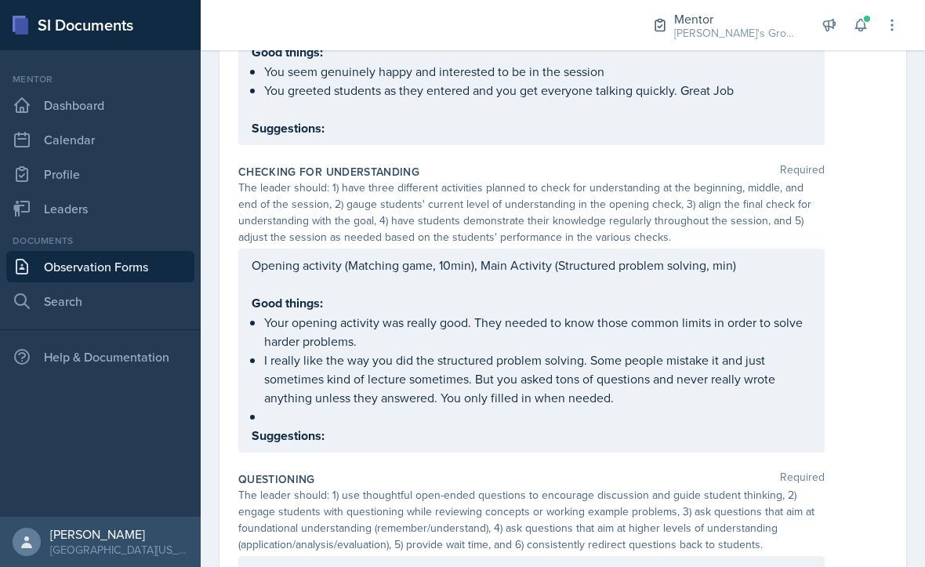
click at [730, 365] on ul "Your opening activity was really good. They needed to know those common limits …" at bounding box center [537, 369] width 547 height 113
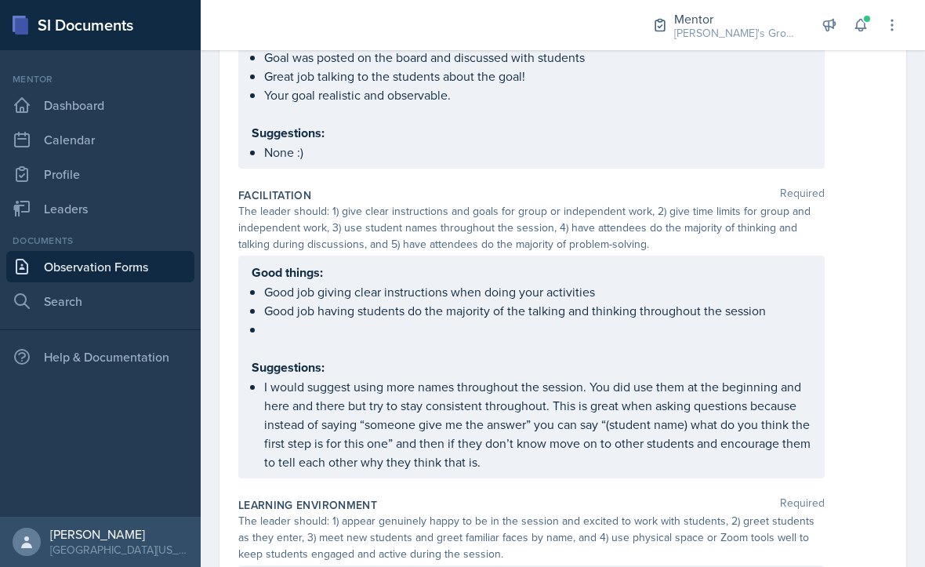
scroll to position [233, 0]
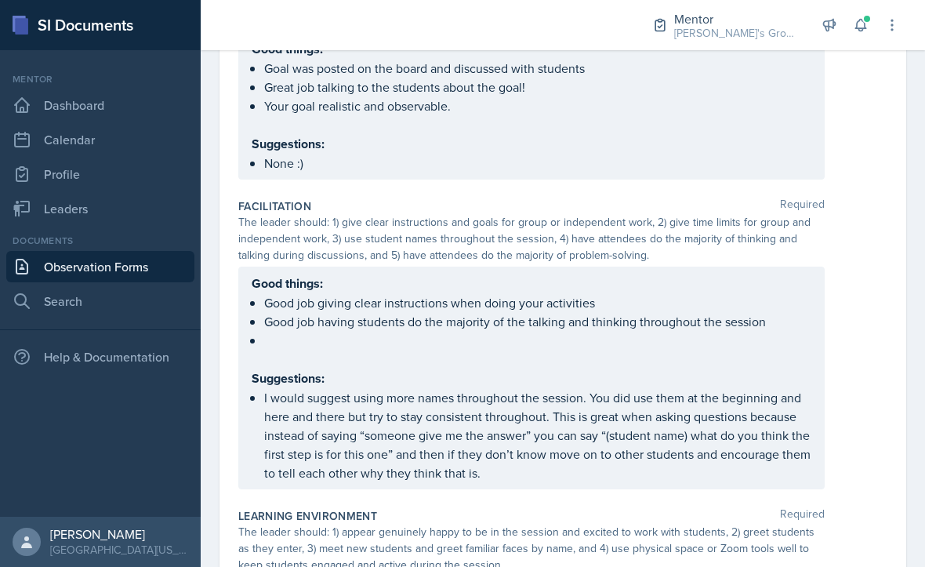
click at [770, 298] on ul "Good job giving clear instructions when doing your activities Good job having s…" at bounding box center [537, 321] width 547 height 56
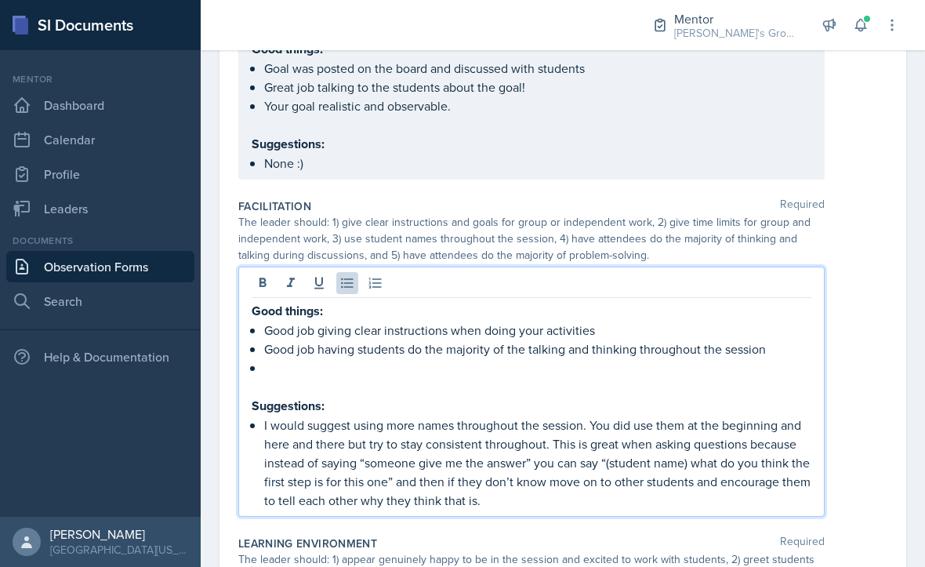
click at [703, 456] on p "I would suggest using more names throughout the session. You did use them at th…" at bounding box center [537, 463] width 547 height 94
click at [736, 358] on p at bounding box center [537, 367] width 547 height 19
click at [609, 460] on p "I would suggest using more names throughout the session. You did use them at th…" at bounding box center [537, 463] width 547 height 94
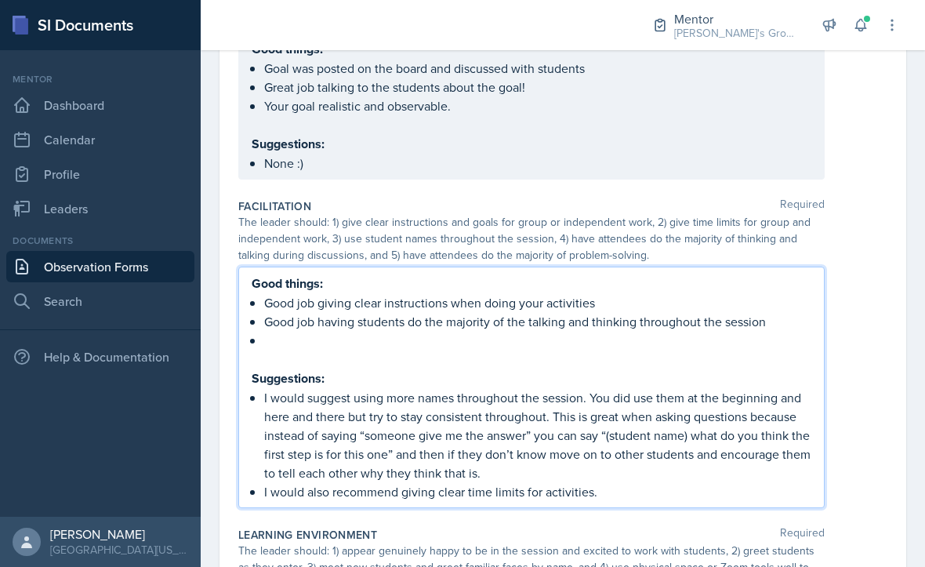
click at [871, 267] on div "Good things: Good job giving clear instructions when doing your activities Good…" at bounding box center [562, 388] width 649 height 242
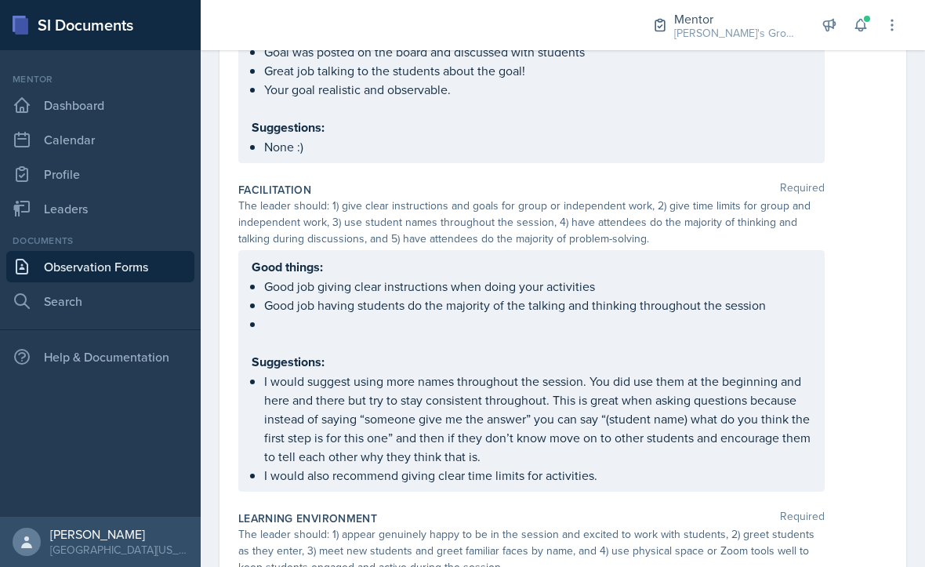
scroll to position [228, 0]
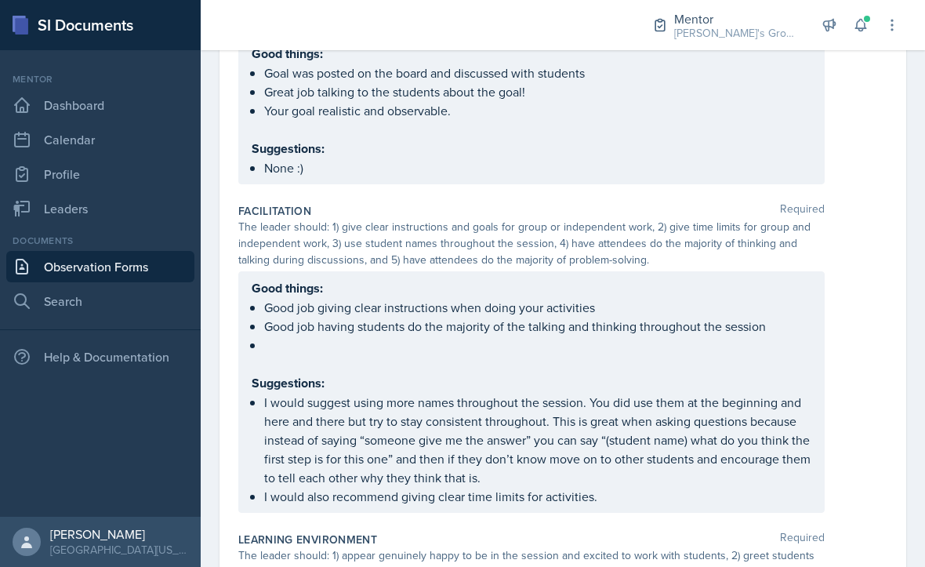
click at [707, 457] on ul "I would suggest using more names throughout the session. You did use them at th…" at bounding box center [537, 449] width 547 height 113
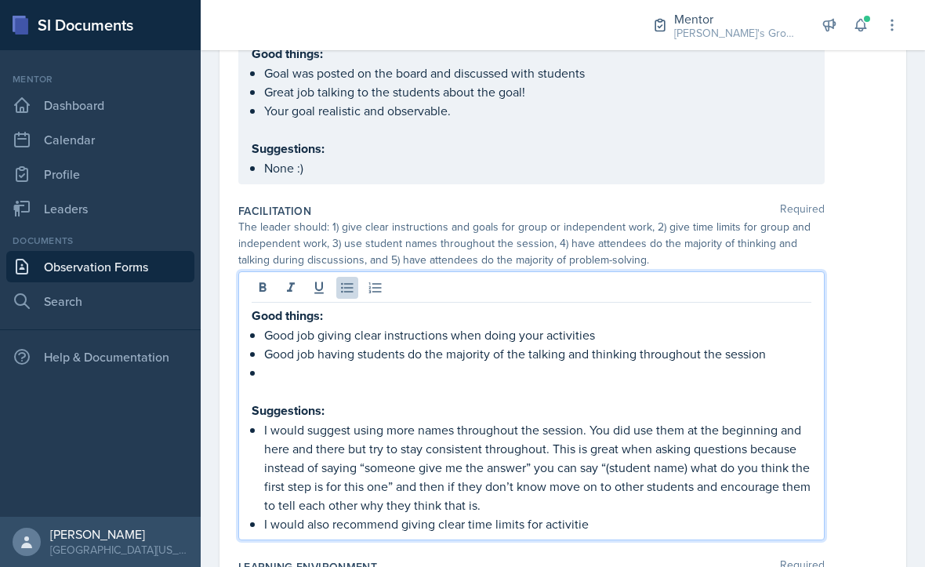
click at [266, 514] on p "I would also recommend giving clear time limits for activitie" at bounding box center [537, 523] width 547 height 19
click at [269, 514] on p "I would also recommend giving clear time limits for activitie" at bounding box center [537, 523] width 547 height 19
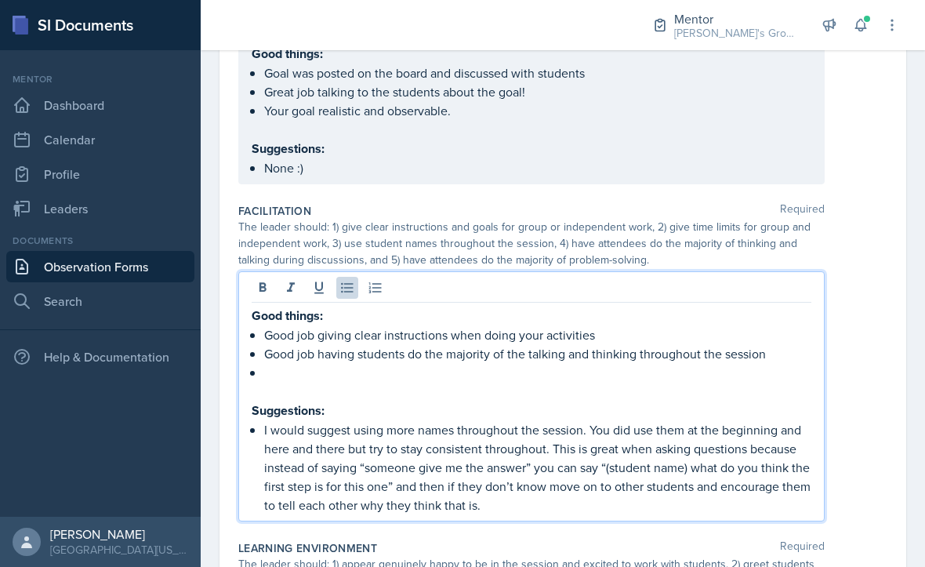
click at [266, 363] on p at bounding box center [537, 372] width 547 height 19
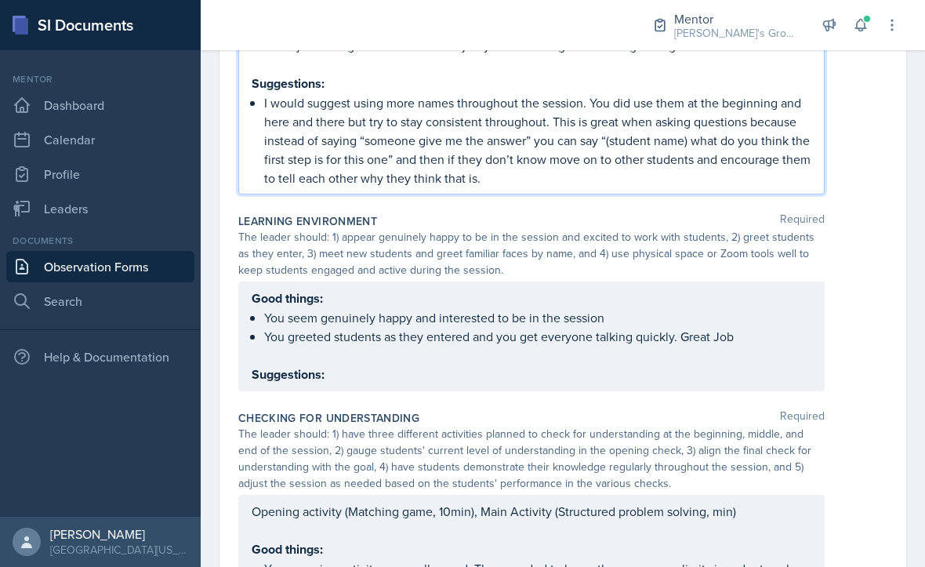
scroll to position [516, 0]
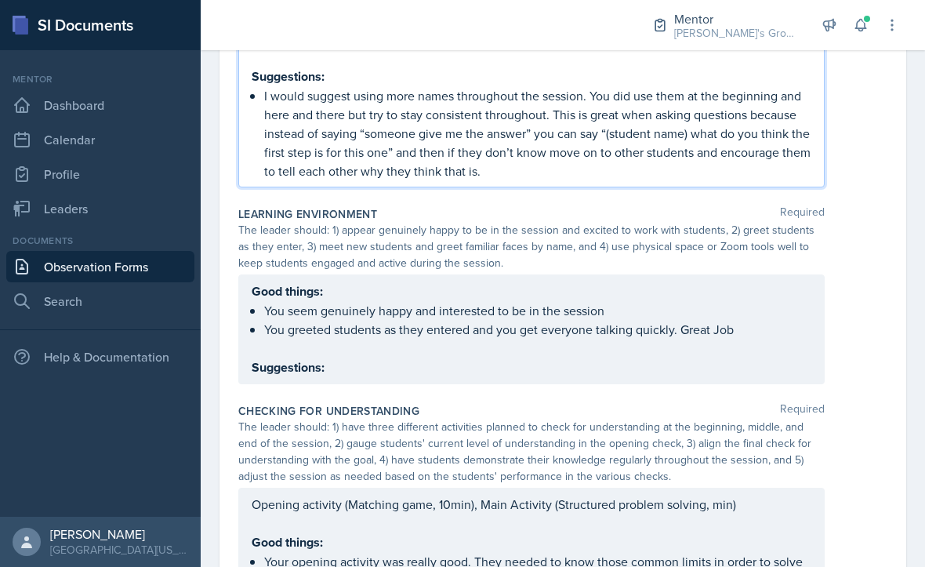
click at [753, 329] on div "Good things: You seem genuinely happy and interested to be in the session You g…" at bounding box center [532, 330] width 560 height 96
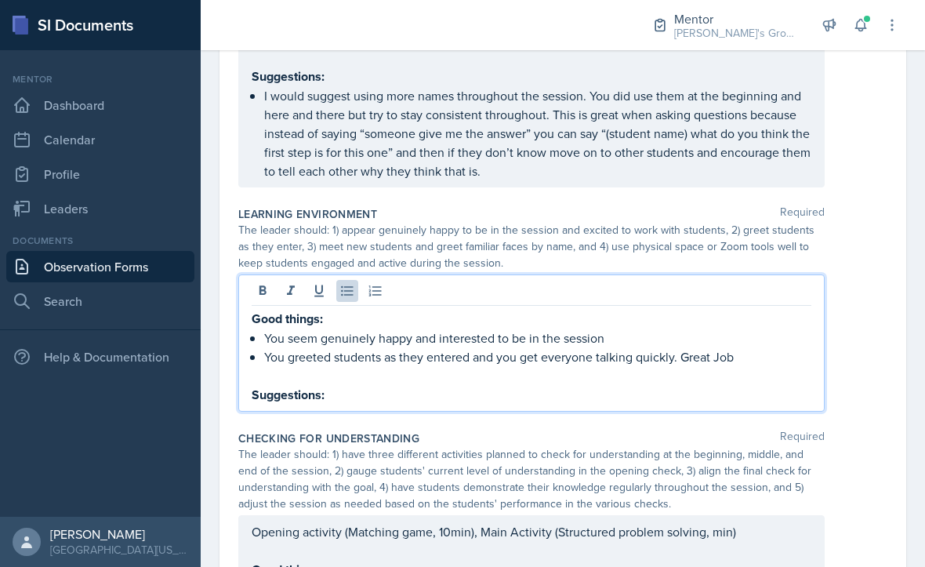
click at [779, 347] on p "You greeted students as they entered and you get everyone talking quickly. Grea…" at bounding box center [537, 356] width 547 height 19
click at [733, 385] on p "Suggestions:" at bounding box center [532, 395] width 560 height 20
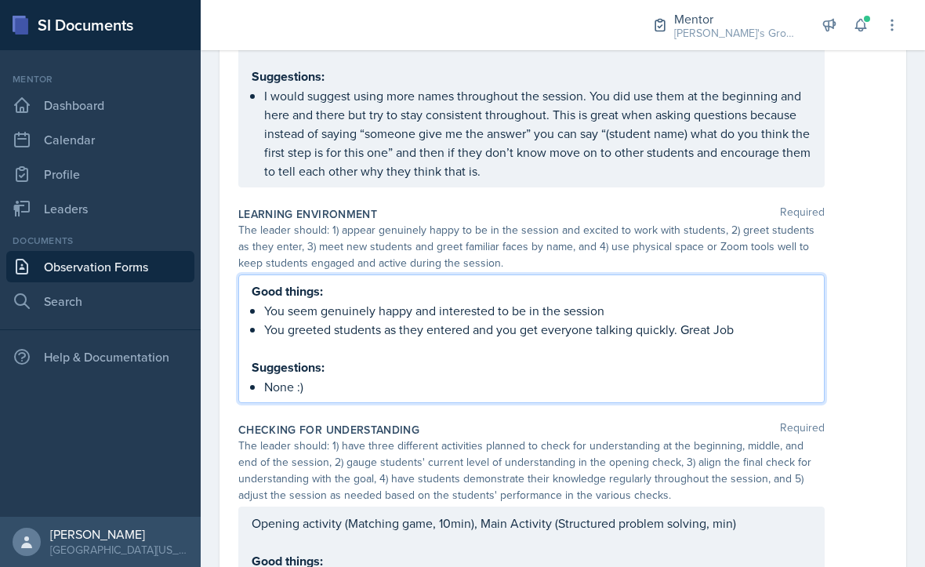
click at [829, 365] on div "Learning Environment Required The leader should: 1) appear genuinely happy to b…" at bounding box center [562, 308] width 649 height 216
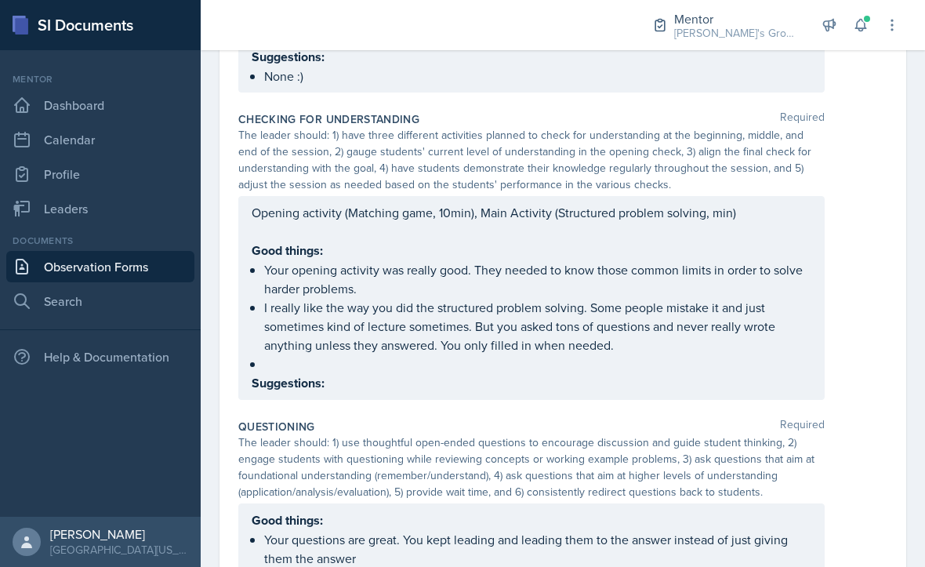
scroll to position [845, 0]
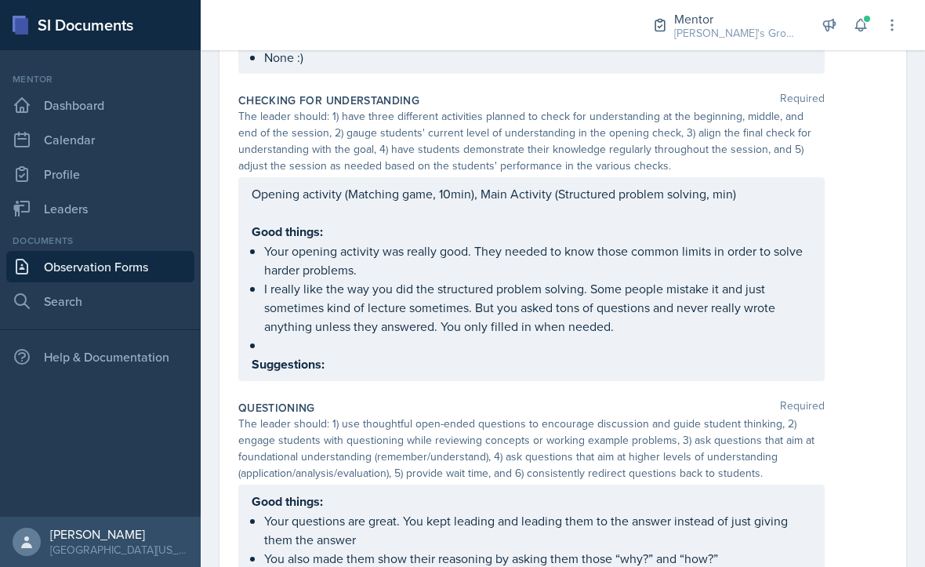
click at [731, 344] on div "Checking for Understanding Required The leader should: 1) have three different …" at bounding box center [562, 239] width 649 height 307
click at [704, 313] on div "Opening activity (Matching game, 10min), Main Activity (Structured problem solv…" at bounding box center [532, 279] width 560 height 190
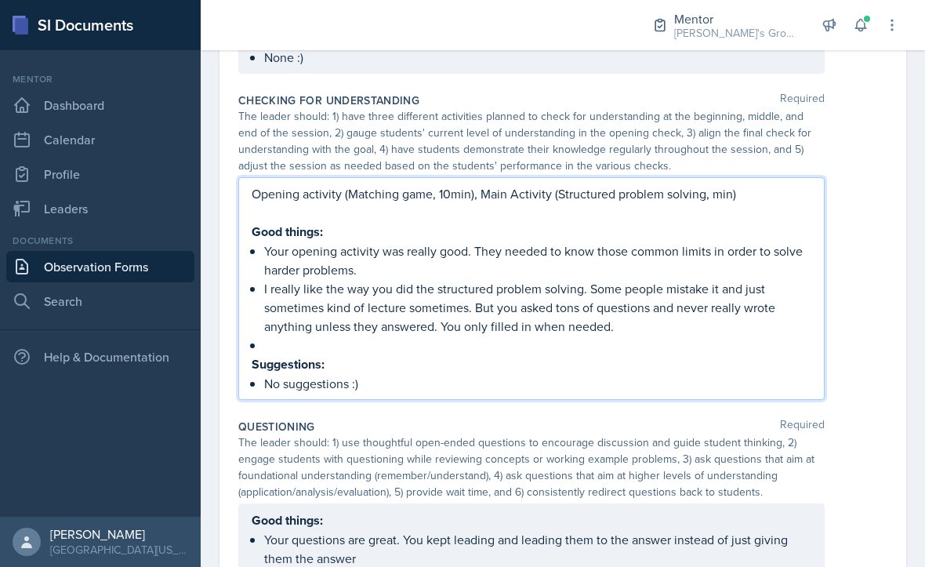
click at [830, 419] on div "Questioning Required" at bounding box center [562, 427] width 649 height 16
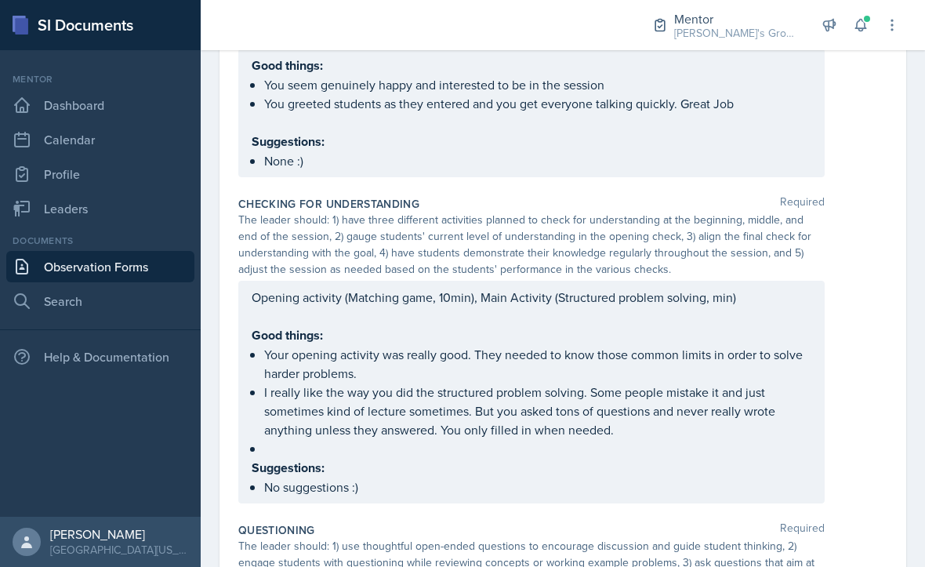
scroll to position [706, 0]
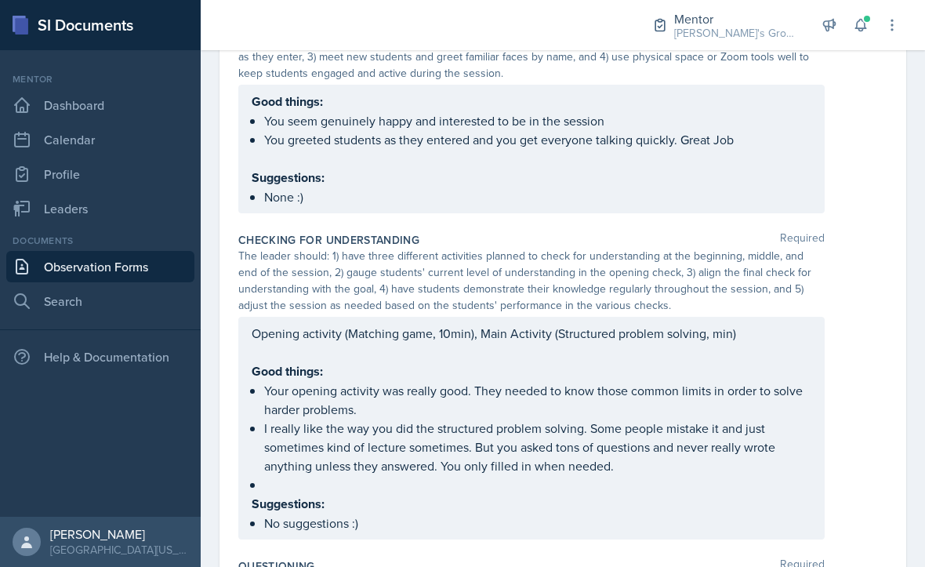
click at [701, 478] on div "Opening activity (Matching game, 10min), Main Activity (Structured problem solv…" at bounding box center [532, 428] width 560 height 209
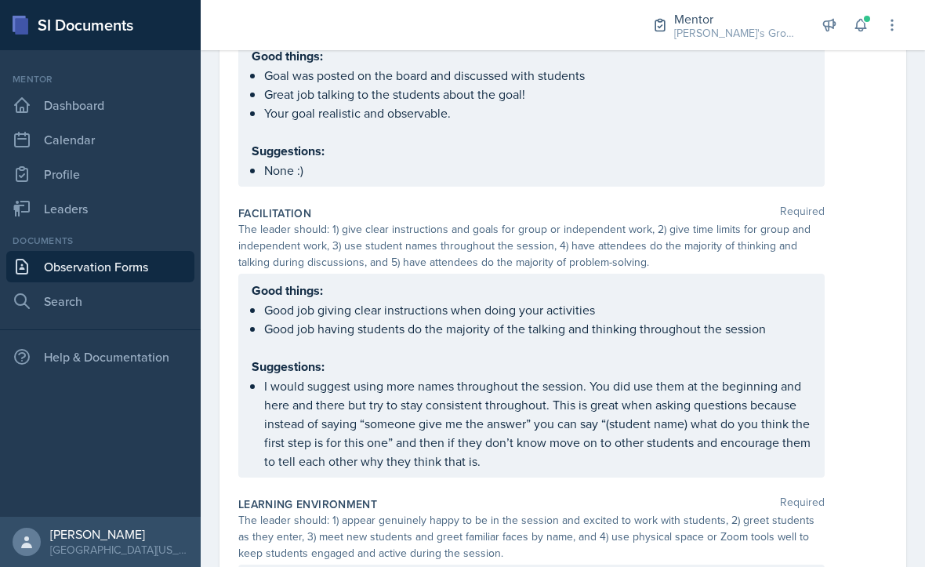
scroll to position [246, 0]
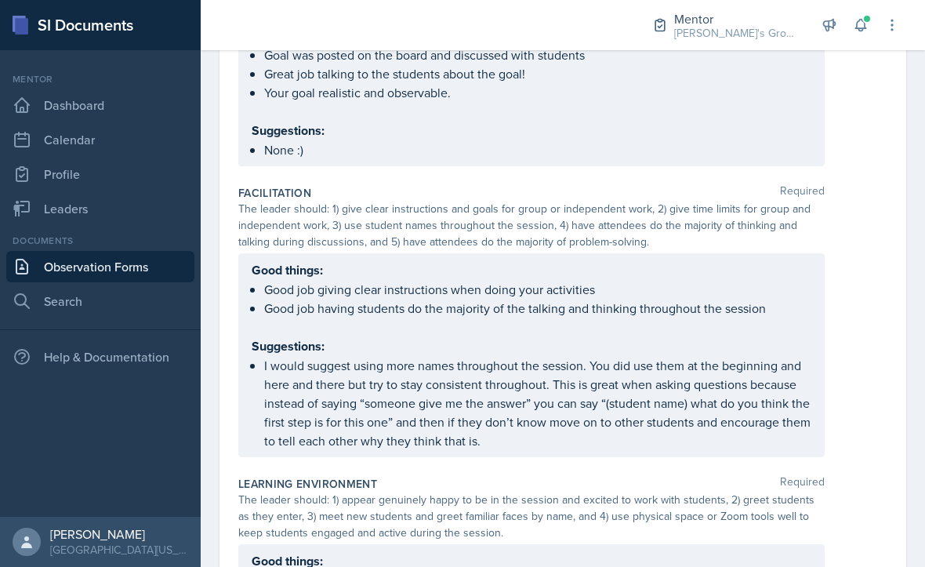
click at [794, 280] on ul "Good job giving clear instructions when doing your activities Good job having s…" at bounding box center [537, 299] width 547 height 38
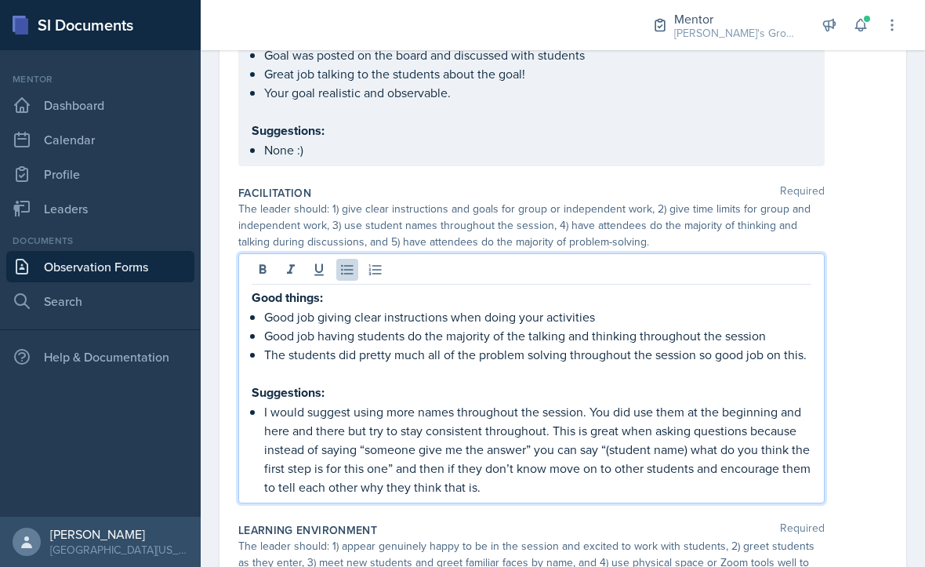
click at [880, 361] on div "Good things: Good job giving clear instructions when doing your activities Good…" at bounding box center [562, 378] width 649 height 250
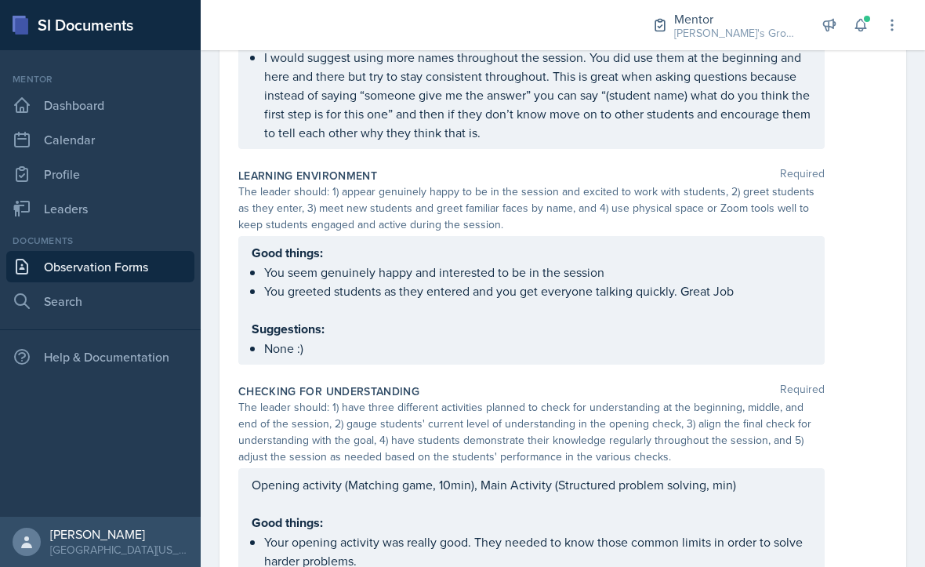
scroll to position [623, 0]
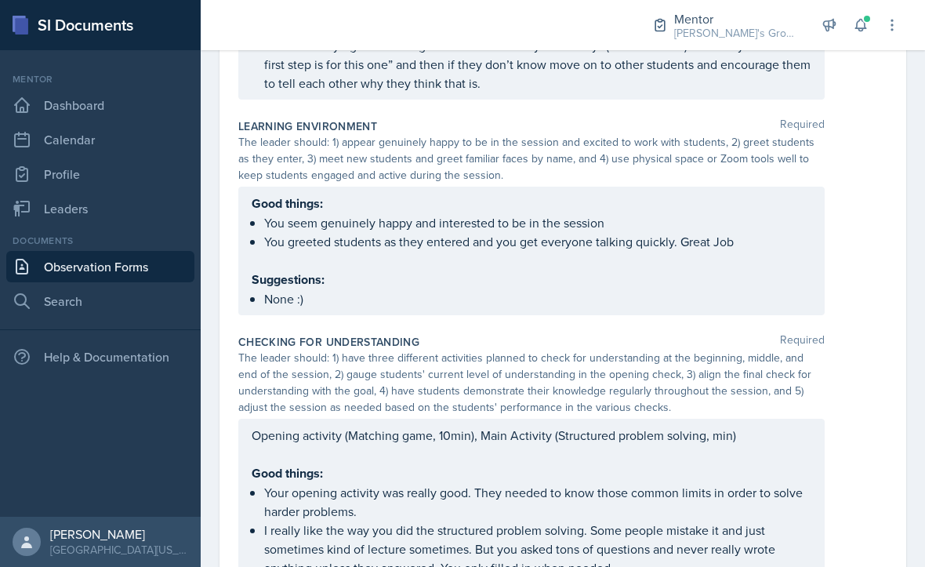
click at [753, 213] on ul "You seem genuinely happy and interested to be in the session You greeted studen…" at bounding box center [537, 232] width 547 height 38
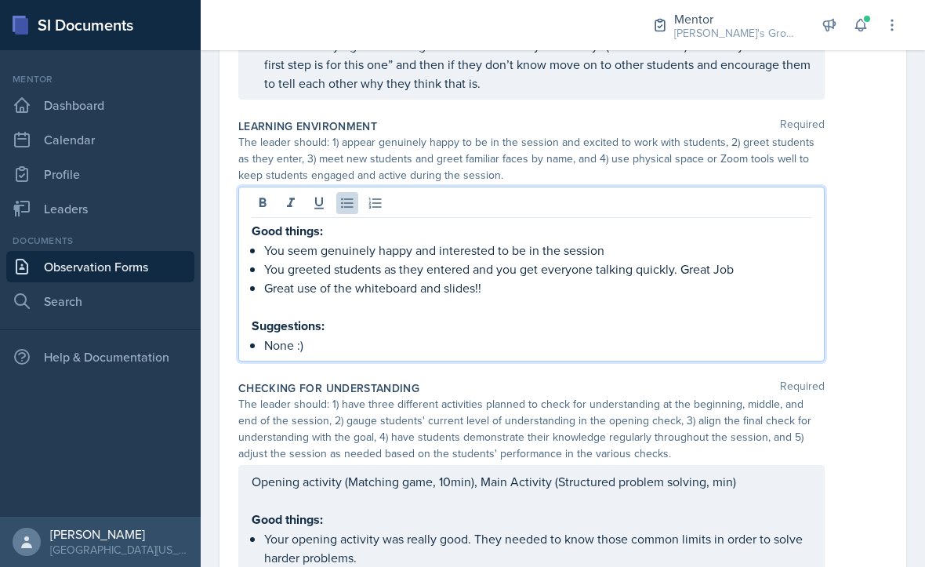
click at [677, 336] on p "None :)" at bounding box center [537, 345] width 547 height 19
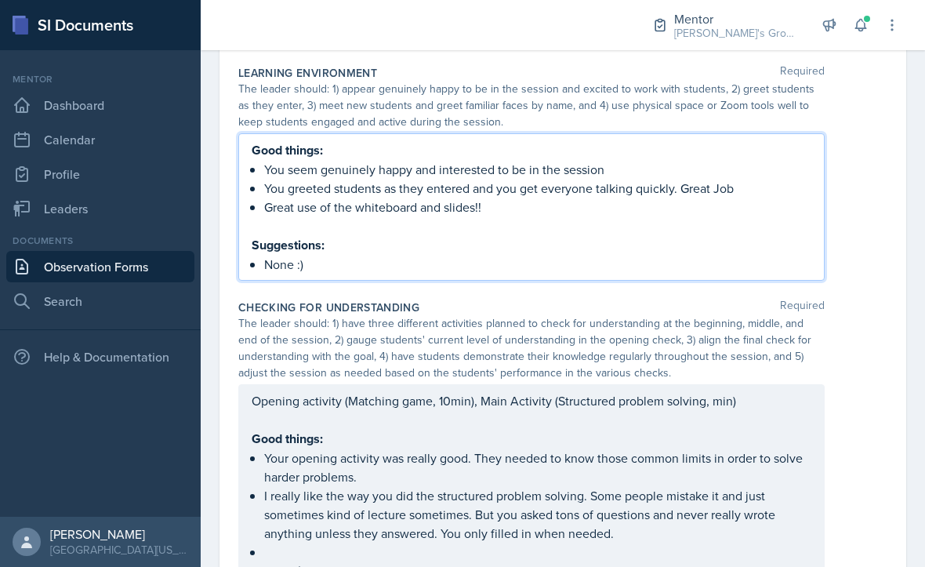
scroll to position [694, 0]
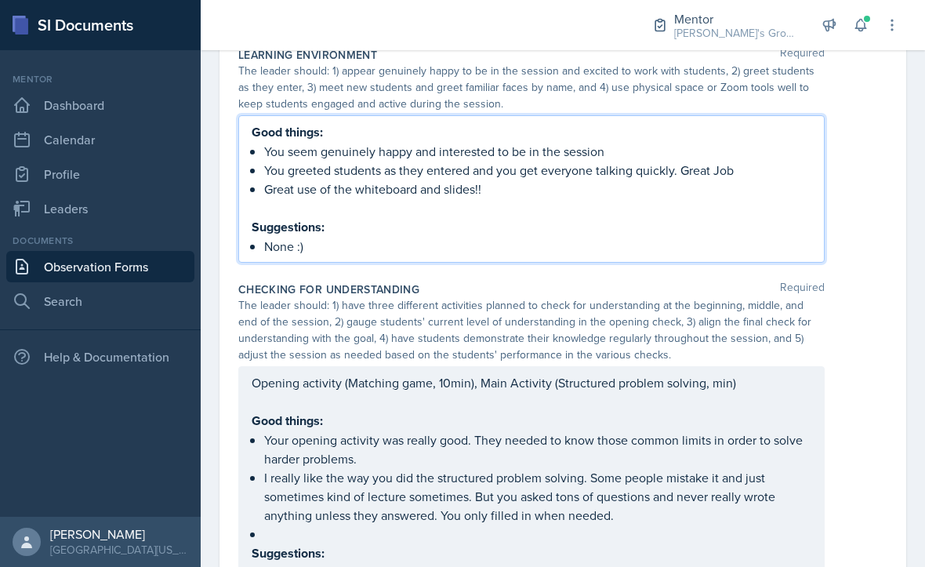
click at [856, 227] on div "Learning Environment Required The leader should: 1) appear genuinely happy to b…" at bounding box center [562, 158] width 649 height 234
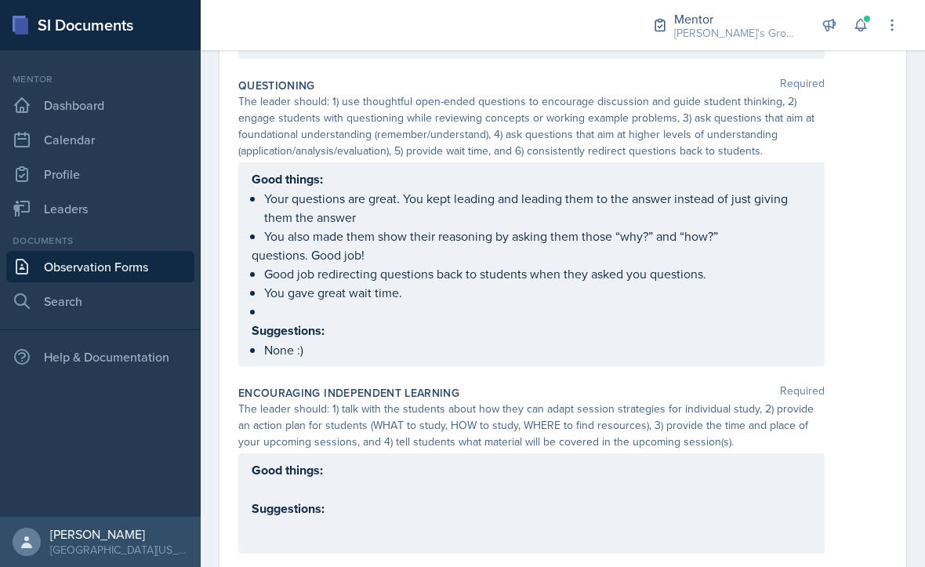
scroll to position [1261, 0]
click at [728, 267] on ul "Good job redirecting questions back to students when they asked you questions. …" at bounding box center [537, 293] width 547 height 56
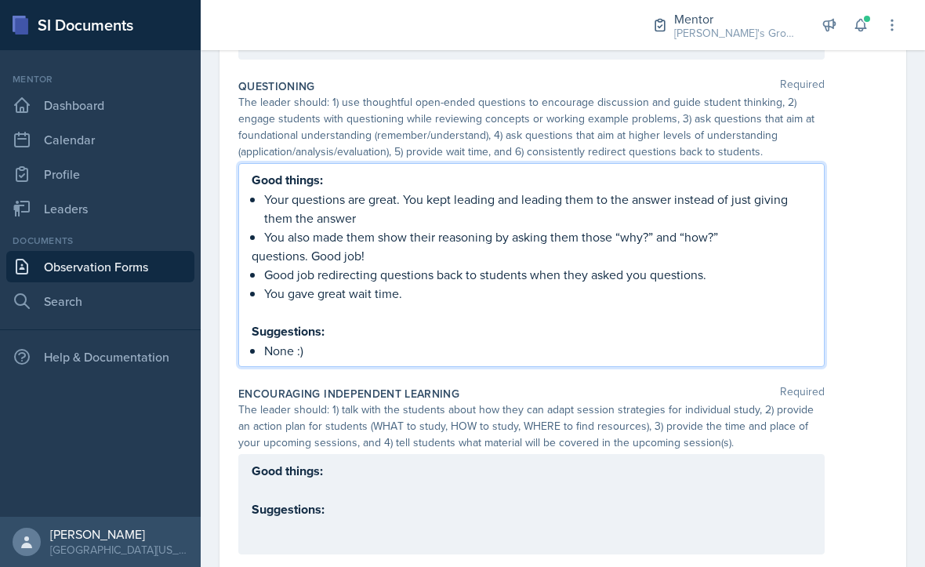
click at [843, 271] on div "Good things: Your questions are great. You kept leading and leading them to the…" at bounding box center [562, 265] width 649 height 204
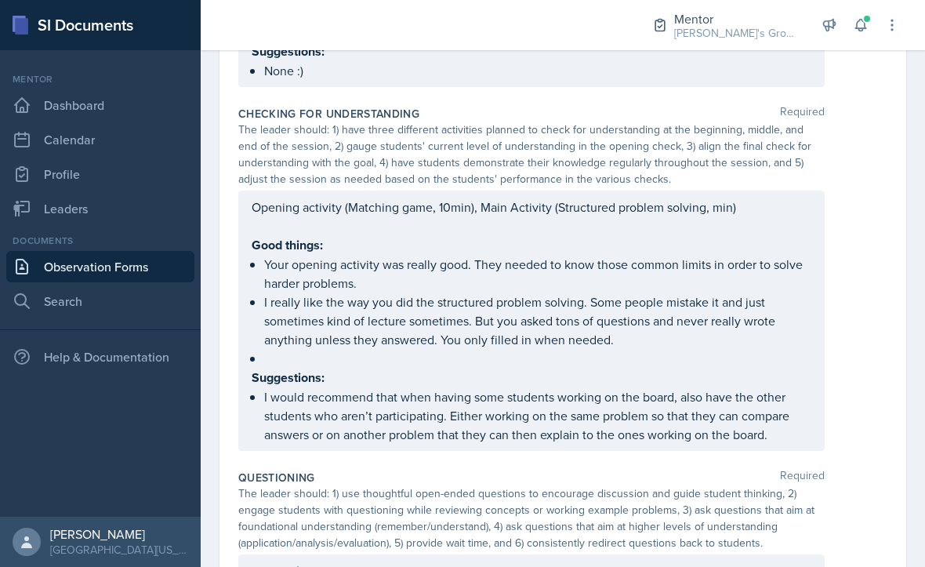
scroll to position [851, 0]
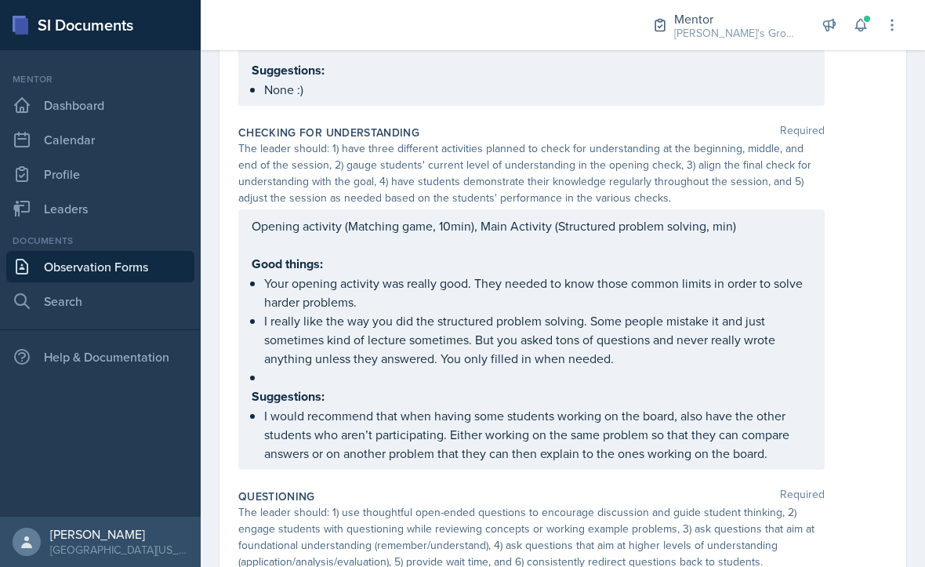
click at [715, 209] on div "Opening activity (Matching game, 10min), Main Activity (Structured problem solv…" at bounding box center [531, 339] width 587 height 260
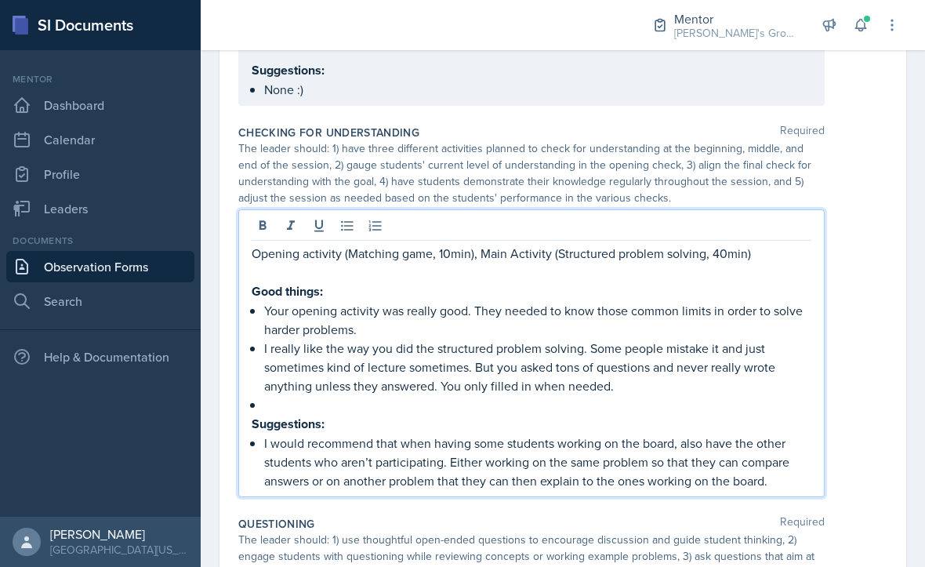
click at [772, 244] on p "Opening activity (Matching game, 10min), Main Activity (Structured problem solv…" at bounding box center [532, 253] width 560 height 19
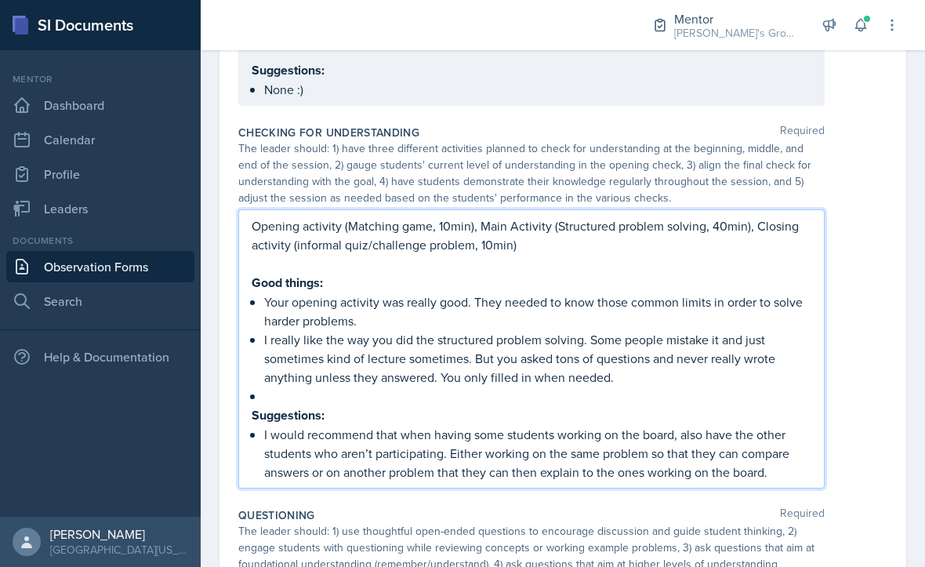
click at [858, 295] on div "Opening activity (Matching game, 10min), Main Activity (Structured problem solv…" at bounding box center [562, 348] width 649 height 279
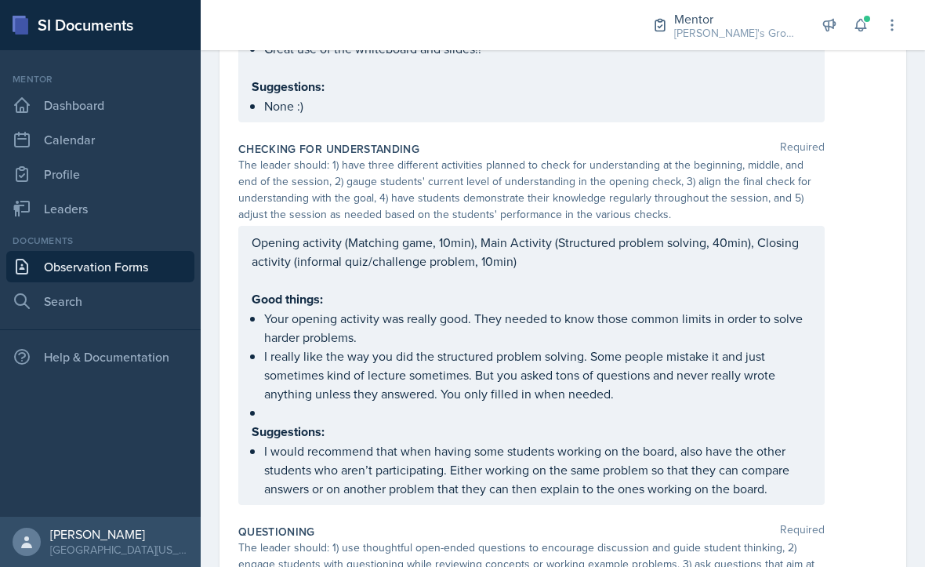
scroll to position [835, 0]
click at [754, 361] on ul "Your opening activity was really good. They needed to know those common limits …" at bounding box center [537, 364] width 547 height 113
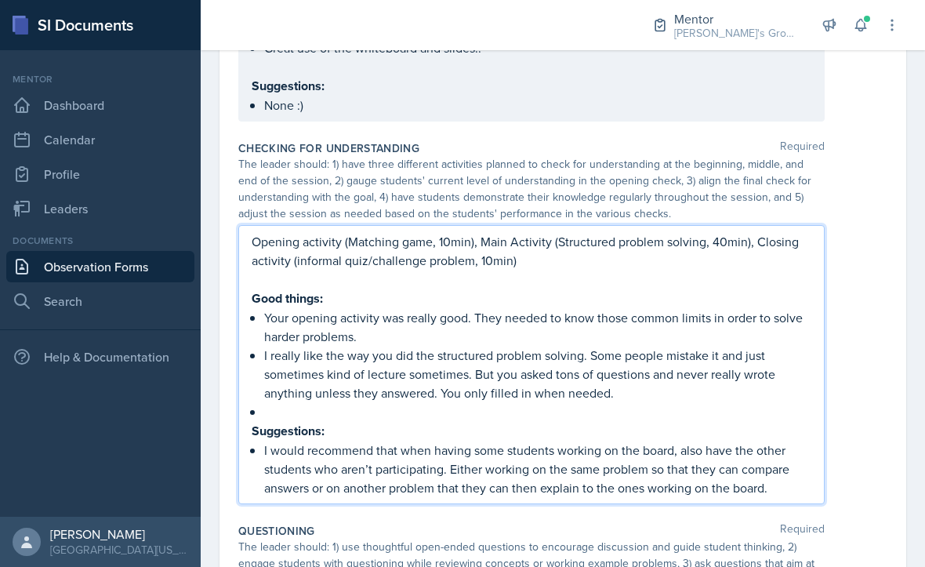
click at [879, 329] on div "Opening activity (Matching game, 10min), Main Activity (Structured problem solv…" at bounding box center [562, 364] width 649 height 279
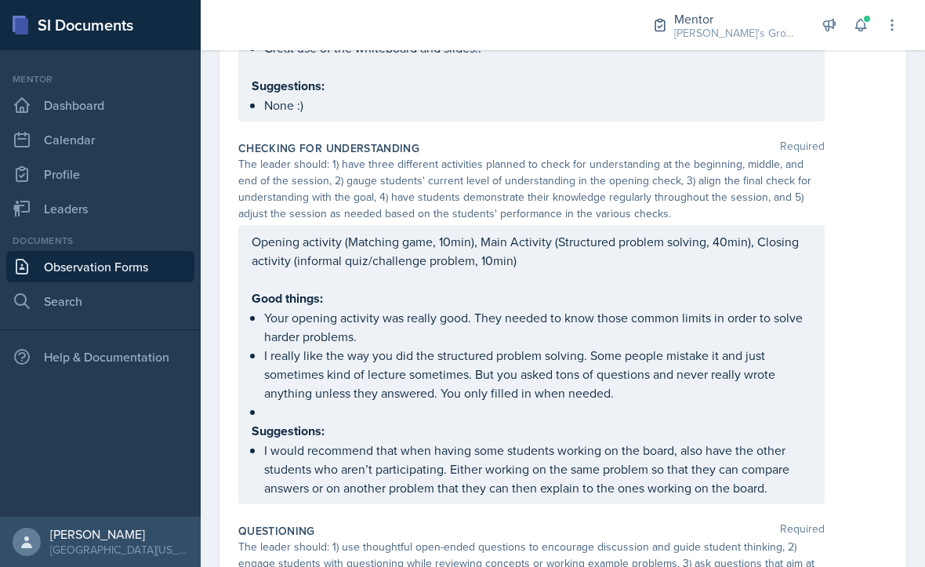
click at [734, 366] on ul "Your opening activity was really good. They needed to know those common limits …" at bounding box center [537, 364] width 547 height 113
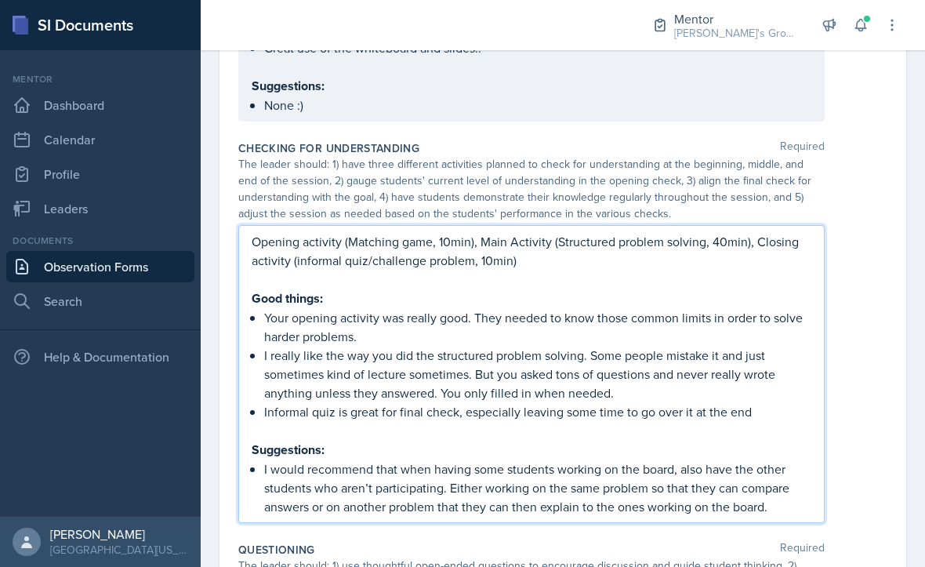
click at [874, 369] on div "Opening activity (Matching game, 10min), Main Activity (Structured problem solv…" at bounding box center [562, 374] width 649 height 298
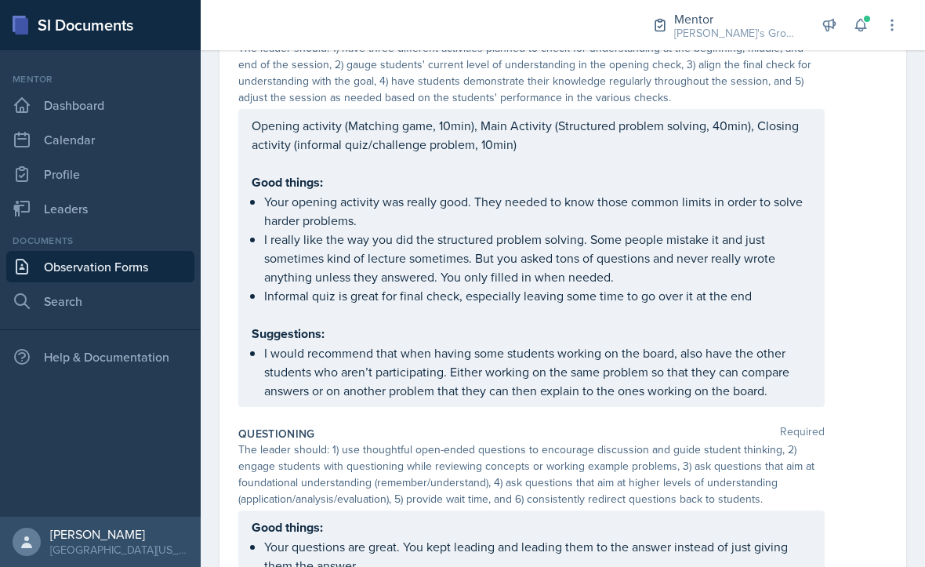
scroll to position [950, 0]
click at [783, 344] on p "I would recommend that when having some students working on the board, also hav…" at bounding box center [537, 372] width 547 height 56
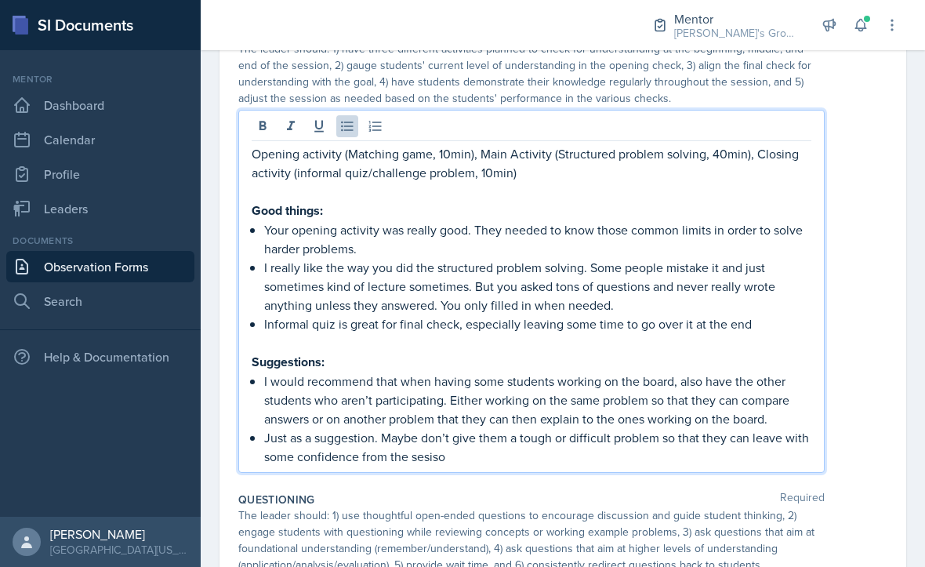
click at [401, 428] on p "Just as a suggestion. Maybe don’t give them a tough or difficult problem so tha…" at bounding box center [537, 447] width 547 height 38
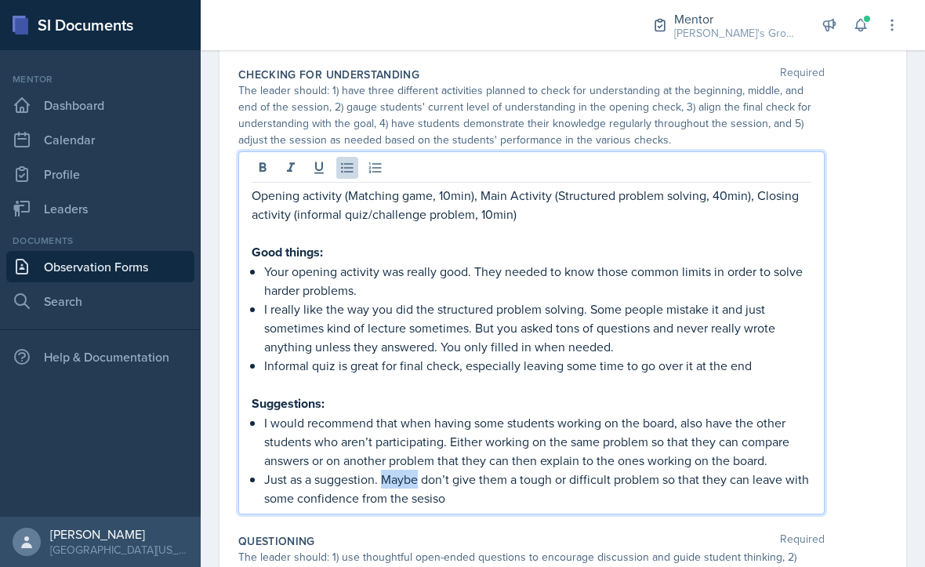
scroll to position [908, 0]
click at [401, 414] on p "I would recommend that when having some students working on the board, also hav…" at bounding box center [537, 442] width 547 height 56
click at [286, 470] on p "Just as a suggestion. Maybe don’t give them a tough or difficult problem so tha…" at bounding box center [537, 489] width 547 height 38
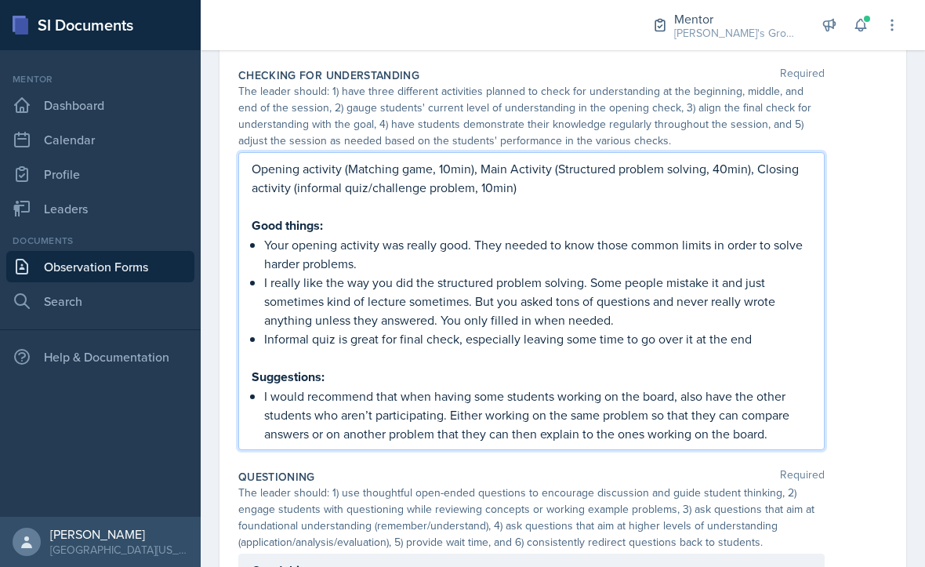
click at [871, 292] on div "Opening activity (Matching game, 10min), Main Activity (Structured problem solv…" at bounding box center [562, 301] width 649 height 298
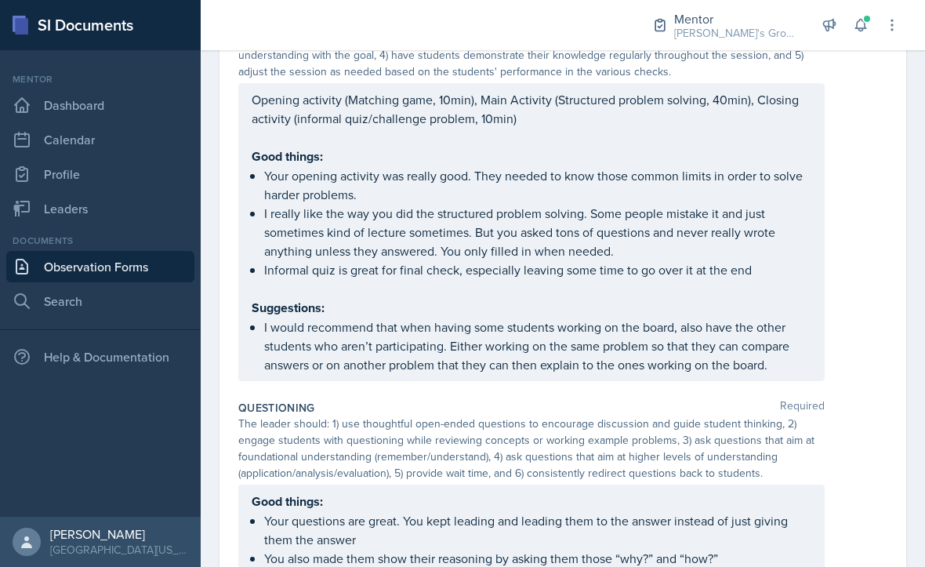
scroll to position [974, 0]
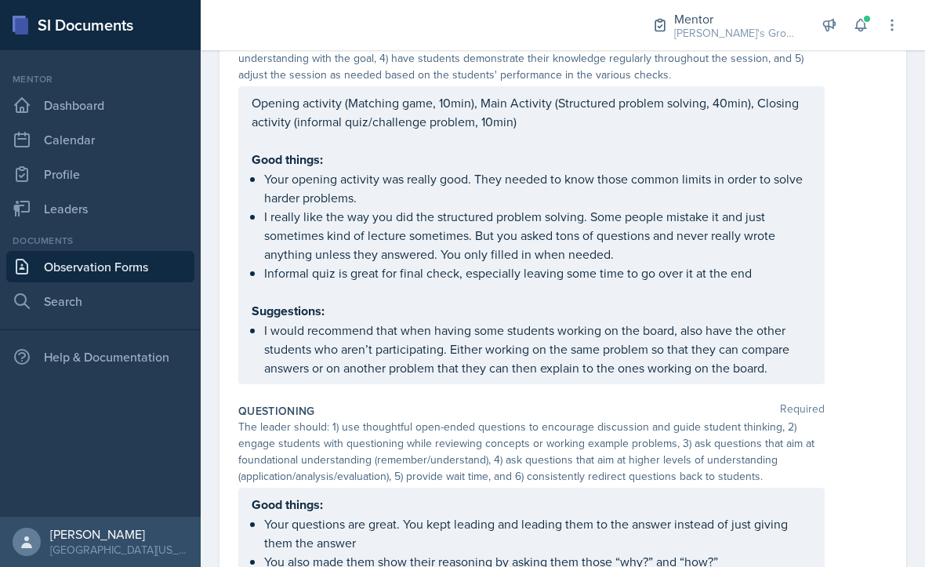
click at [785, 321] on p "I would recommend that when having some students working on the board, also hav…" at bounding box center [537, 349] width 547 height 56
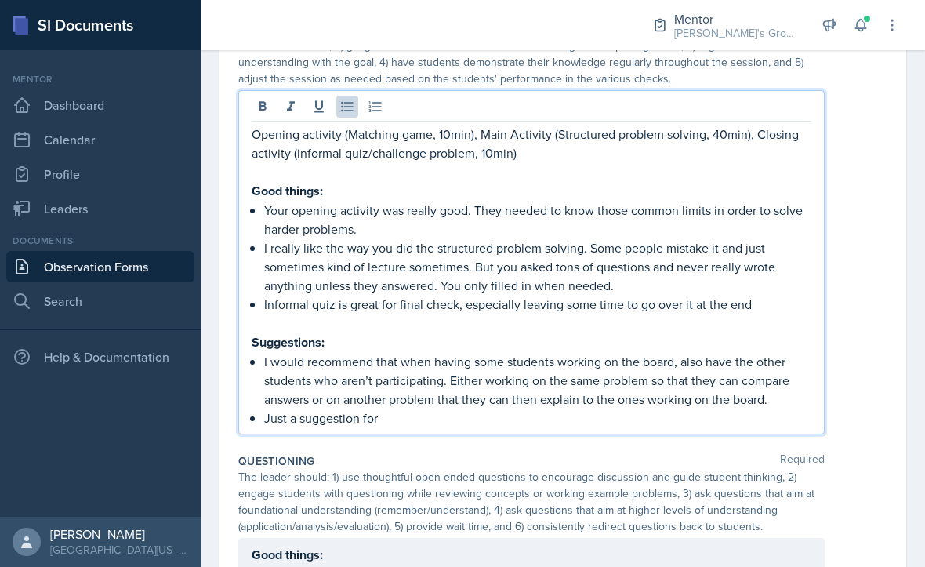
scroll to position [968, 0]
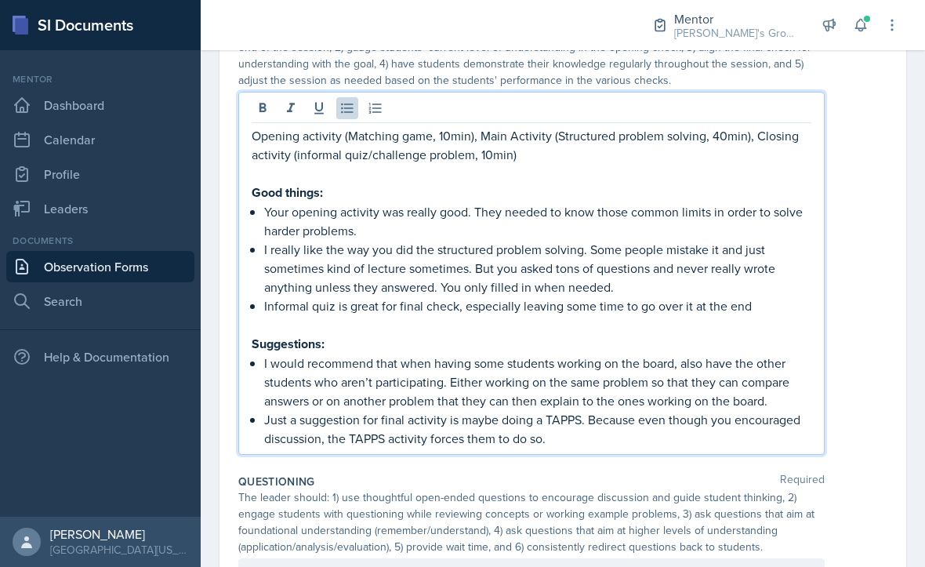
click at [845, 383] on div "Checking for Understanding Required The leader should: 1) have three different …" at bounding box center [562, 234] width 649 height 467
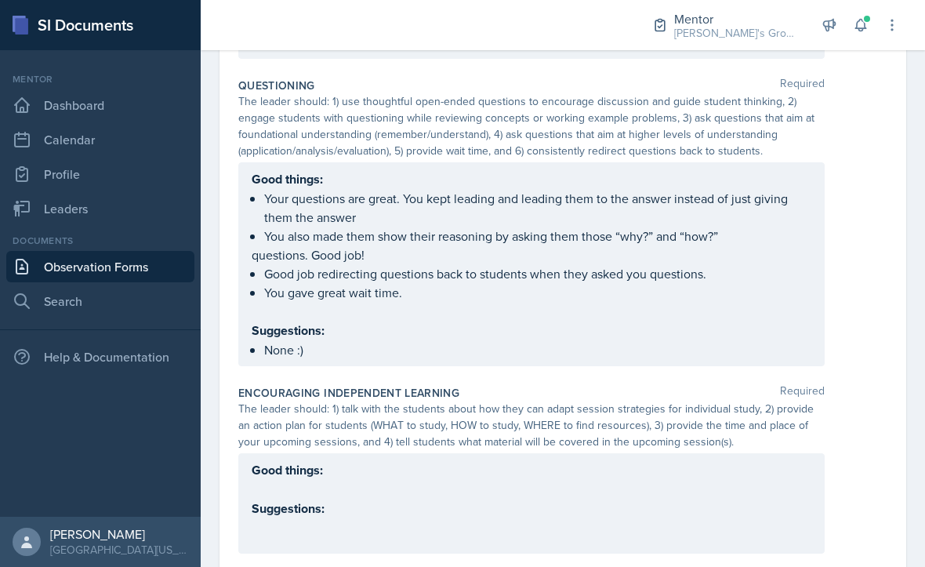
scroll to position [1336, 0]
click at [641, 454] on div "Good things: Suggestions:" at bounding box center [531, 504] width 587 height 100
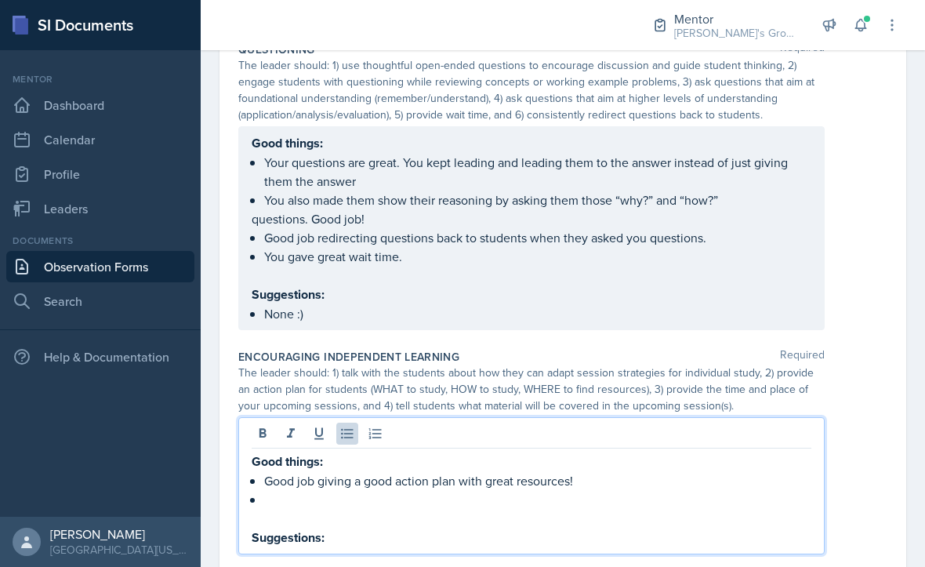
scroll to position [1371, 0]
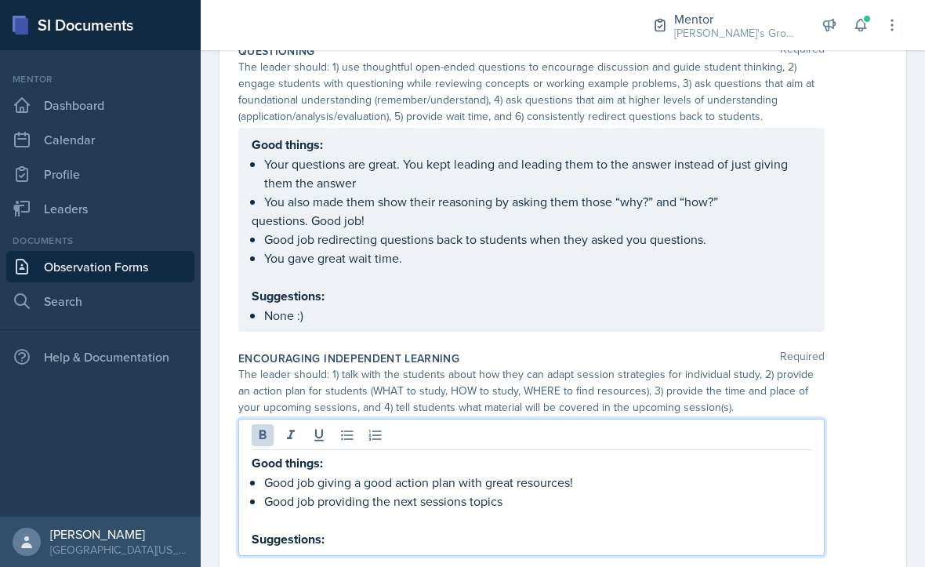
click at [656, 529] on p "Suggestions:" at bounding box center [532, 539] width 560 height 20
click at [651, 510] on p at bounding box center [532, 519] width 560 height 19
click at [708, 529] on p "Suggestions:" at bounding box center [532, 539] width 560 height 20
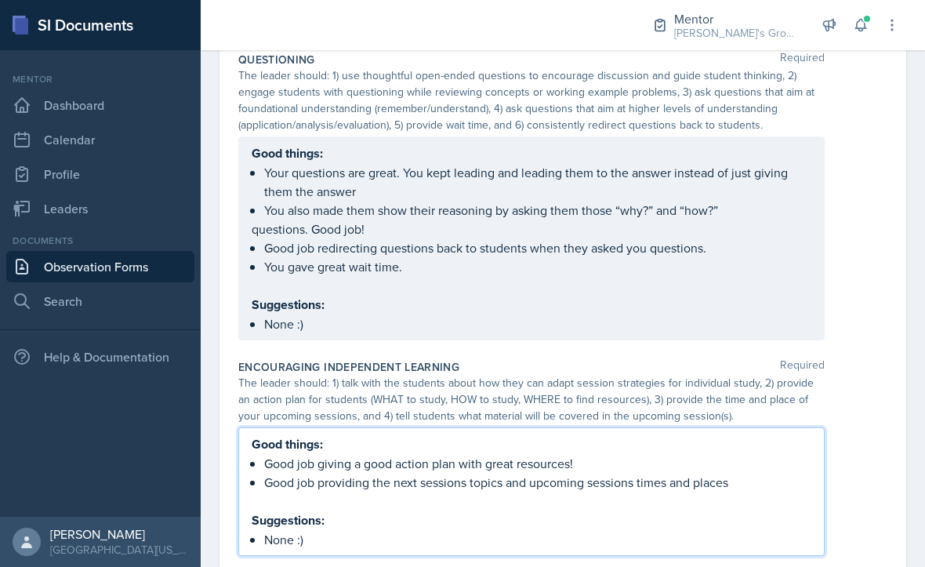
click at [844, 444] on div "Good things: Good job giving a good action plan with great resources! Good job …" at bounding box center [562, 491] width 649 height 129
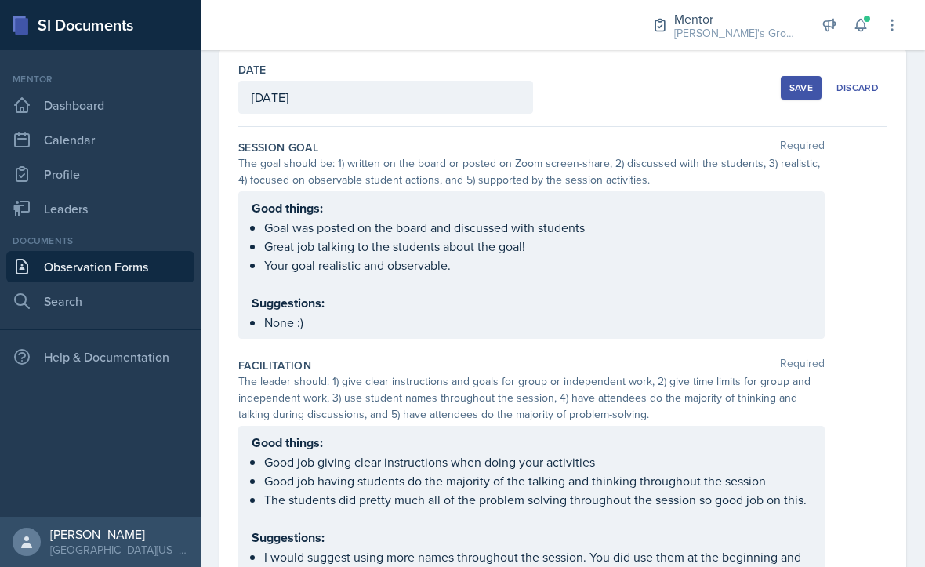
scroll to position [72, 0]
click at [803, 83] on div "Save" at bounding box center [802, 89] width 24 height 13
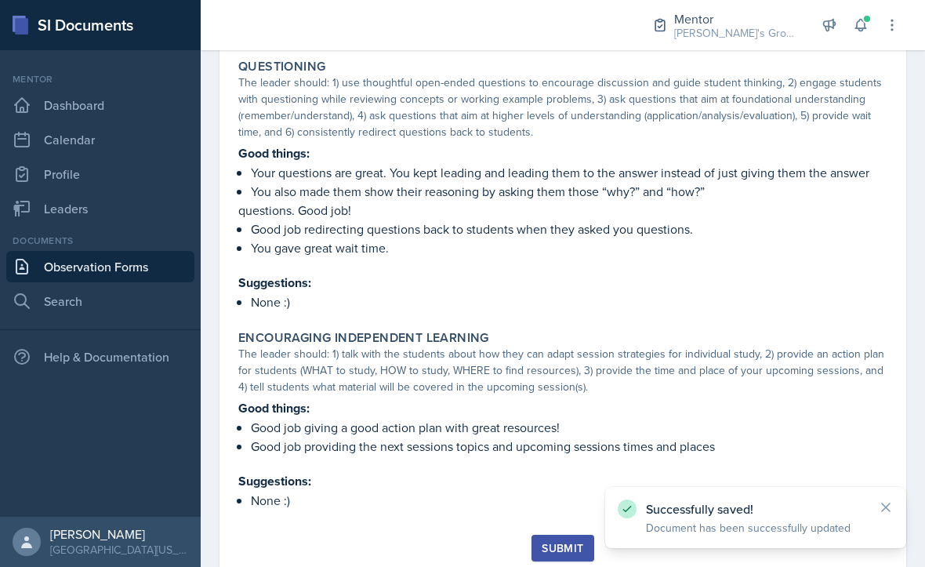
scroll to position [1237, 0]
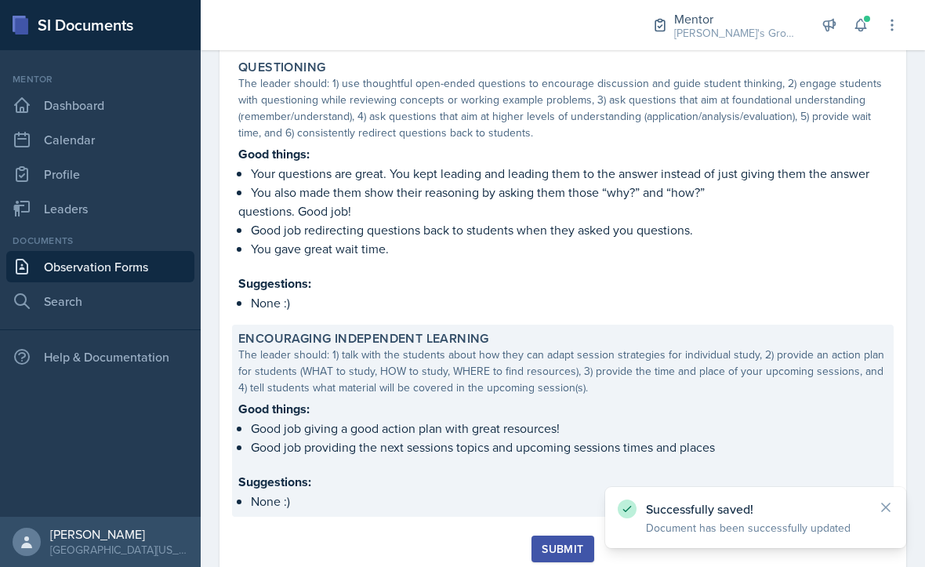
click at [609, 472] on p "Suggestions:" at bounding box center [562, 482] width 649 height 20
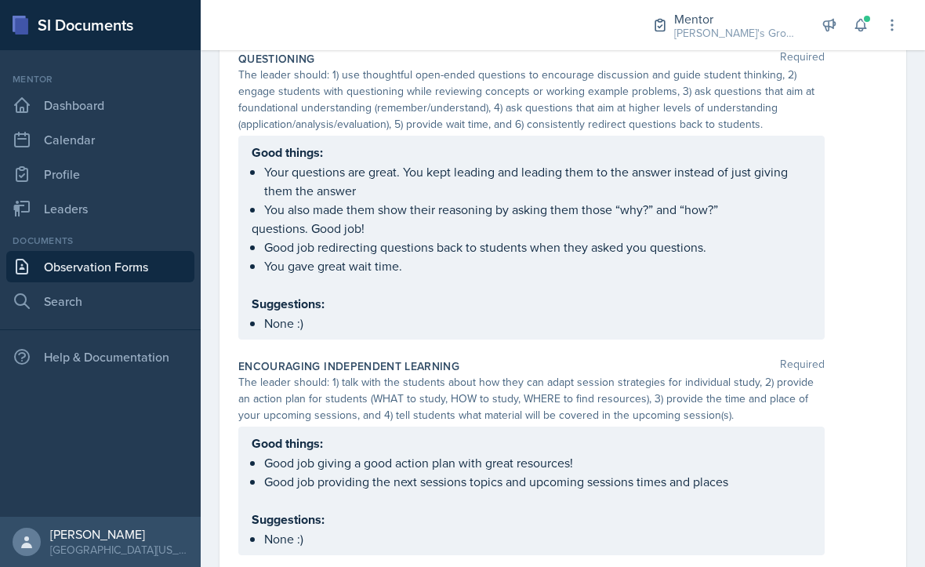
scroll to position [1363, 0]
click at [321, 492] on div "Good things: Good job giving a good action plan with great resources! Good job …" at bounding box center [532, 491] width 560 height 114
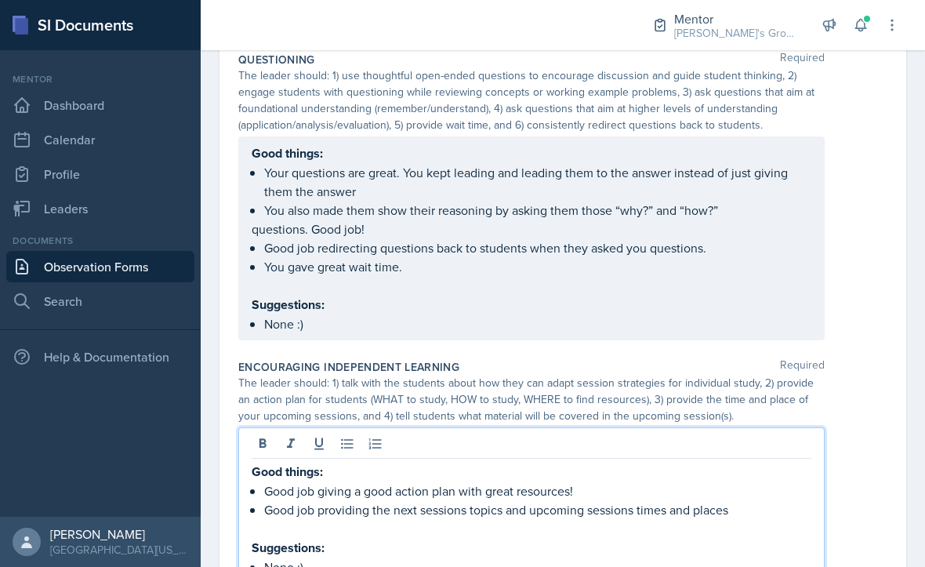
click at [325, 519] on p at bounding box center [532, 528] width 560 height 19
click at [477, 519] on p at bounding box center [532, 528] width 560 height 19
click at [377, 500] on p "Good job providing the next sessions topics and upcoming sessions times and pla…" at bounding box center [537, 509] width 547 height 19
click at [525, 500] on p "Good job providing the next sessions topics and upcoming sessions times and pla…" at bounding box center [537, 509] width 547 height 19
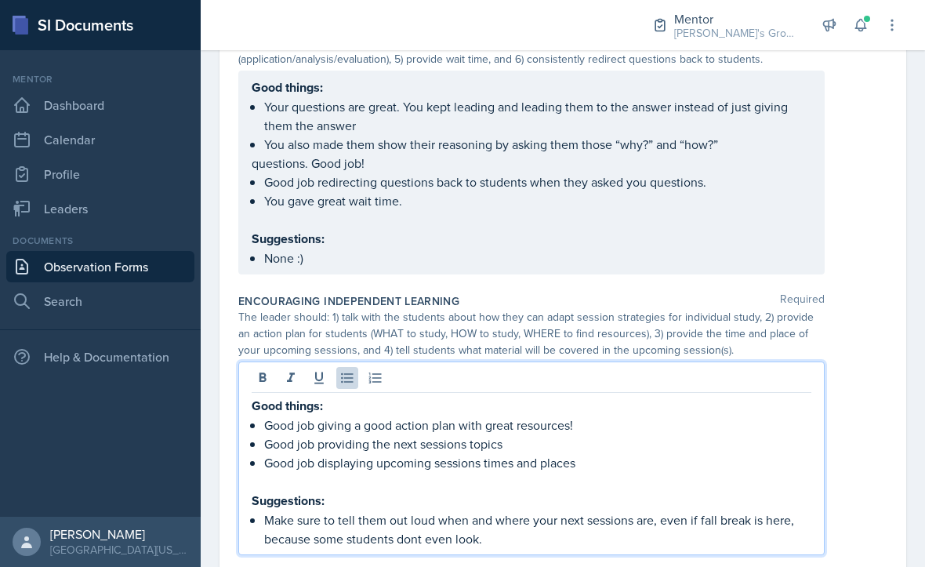
scroll to position [1400, 0]
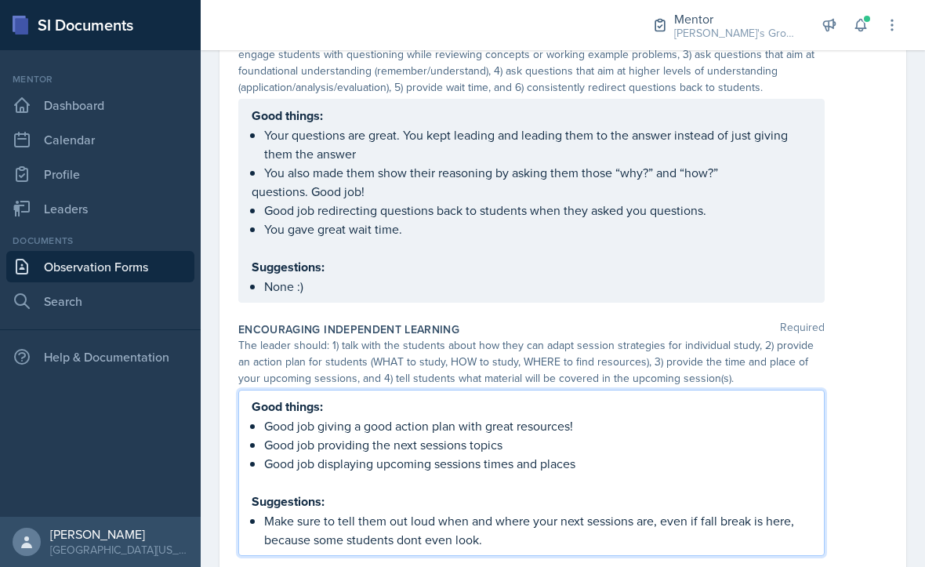
click at [420, 511] on p "Make sure to tell them out loud when and where your next sessions are, even if …" at bounding box center [537, 530] width 547 height 38
click at [519, 511] on p "Make sure to tell them out loud when and where your next sessions are, even if …" at bounding box center [537, 530] width 547 height 38
click at [862, 451] on div "Good things: Good job giving a good action plan with great resources! Good job …" at bounding box center [562, 473] width 649 height 166
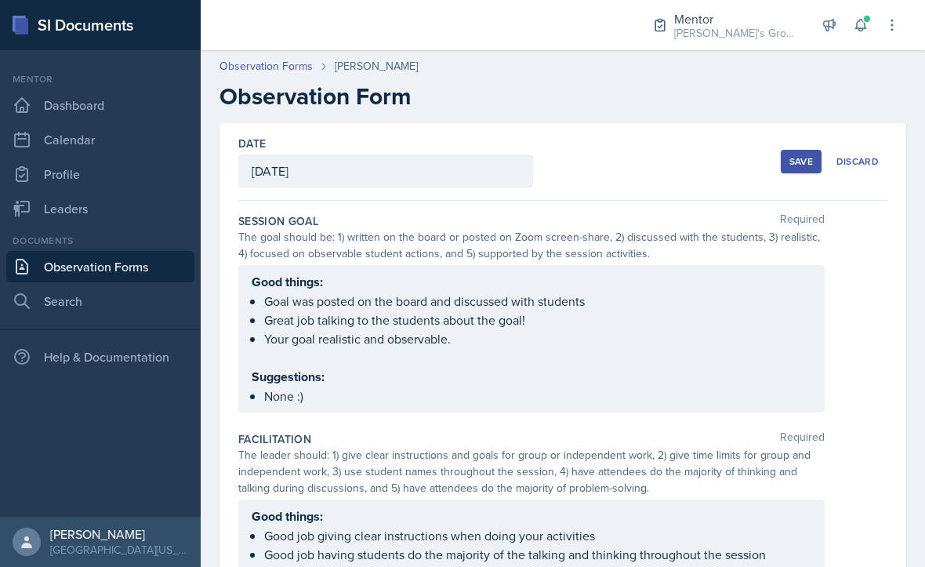
scroll to position [0, 0]
click at [790, 155] on div "Save" at bounding box center [802, 161] width 24 height 13
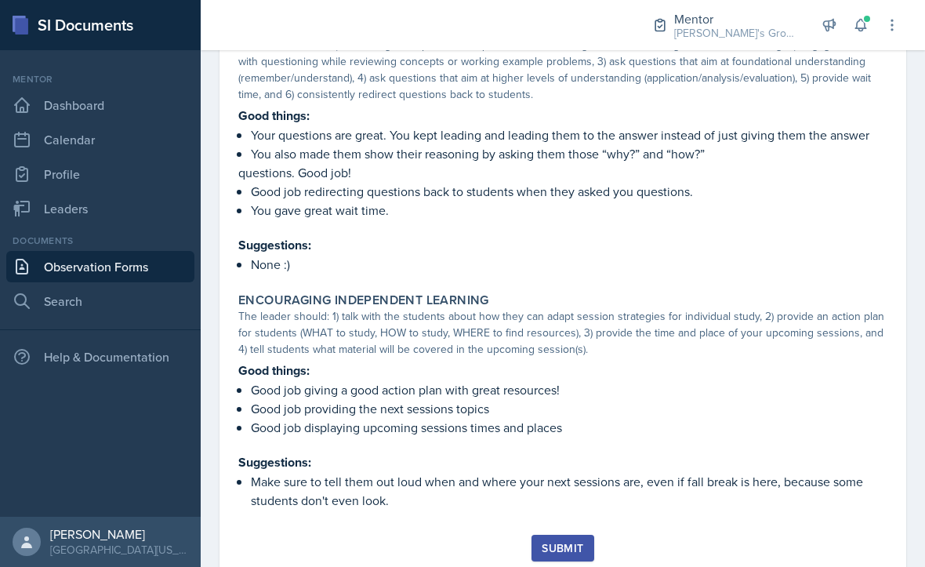
scroll to position [1274, 0]
click at [558, 543] on div "Submit" at bounding box center [563, 549] width 42 height 13
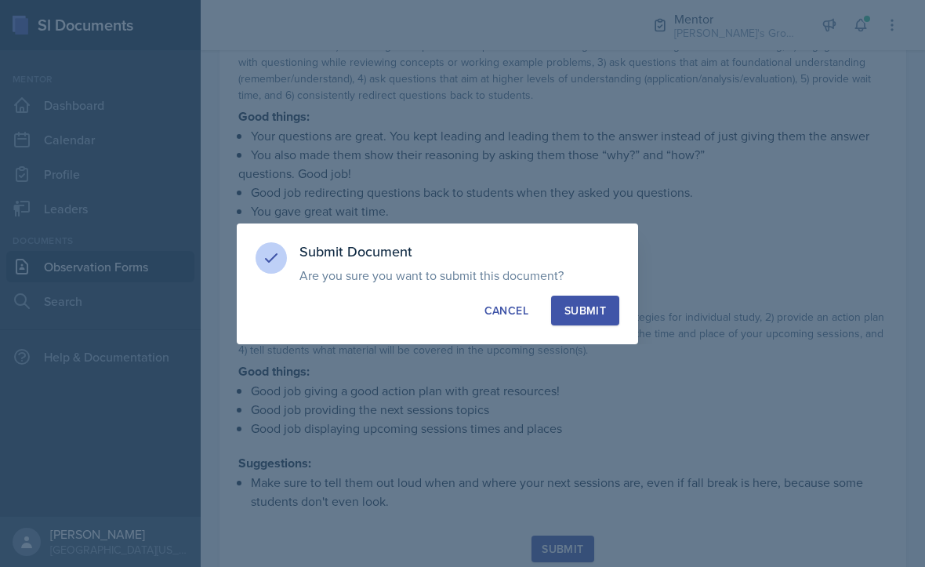
click at [583, 314] on div "Submit" at bounding box center [586, 311] width 42 height 16
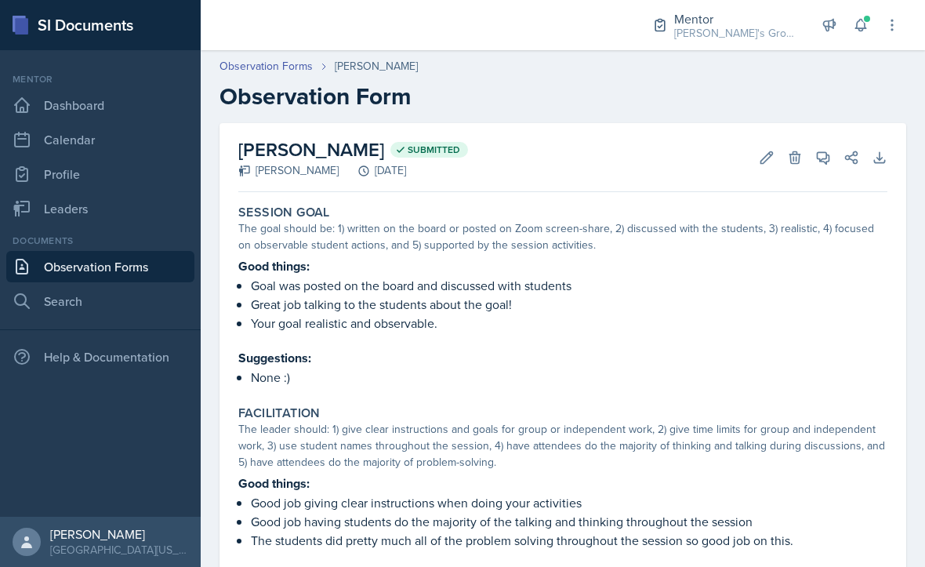
scroll to position [0, 0]
